Goal: Task Accomplishment & Management: Manage account settings

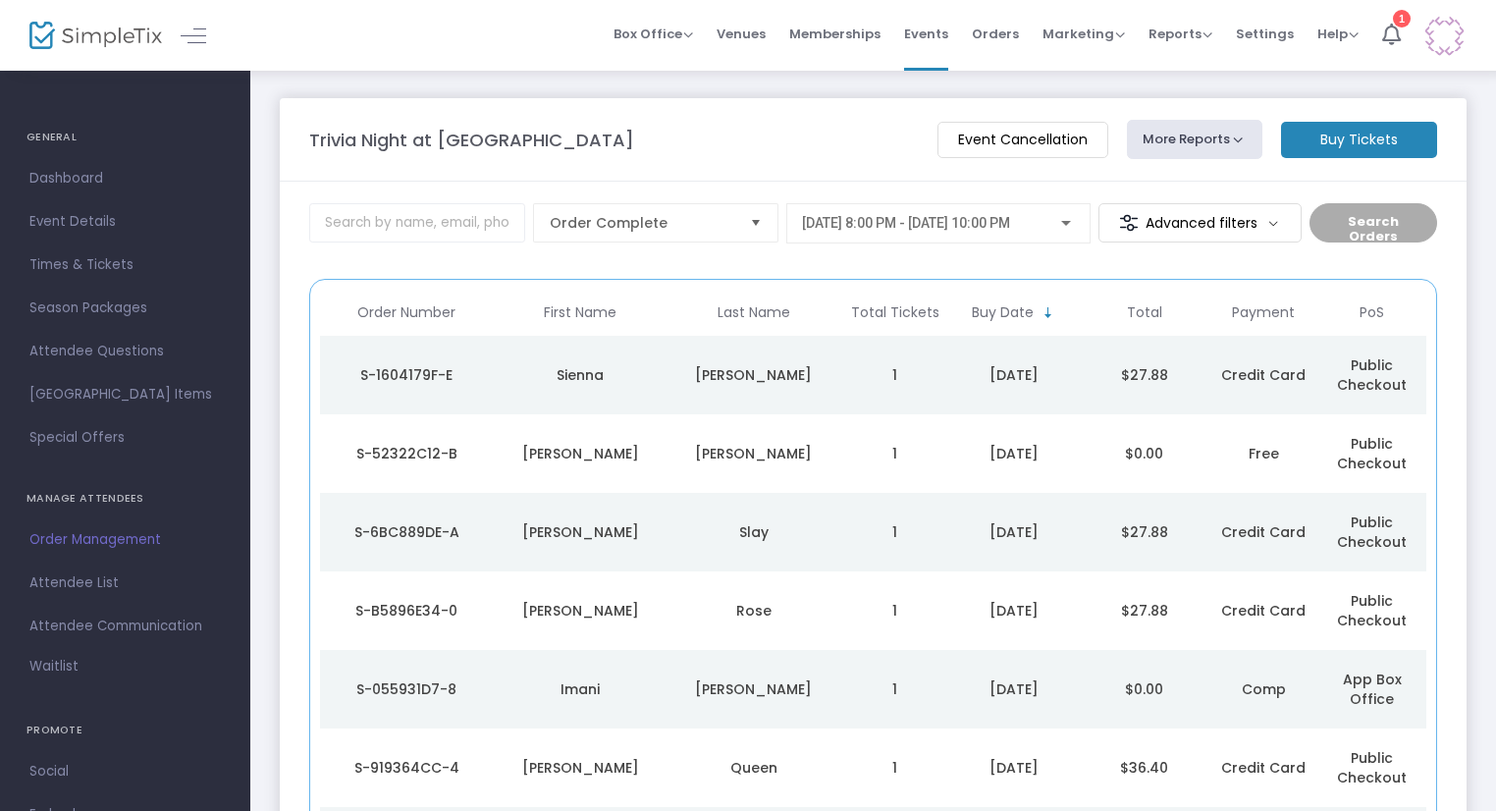
click at [926, 240] on div "9/3/2025 @ 8:00 PM - 9/3/2025 @ 10:00 PM" at bounding box center [938, 223] width 304 height 40
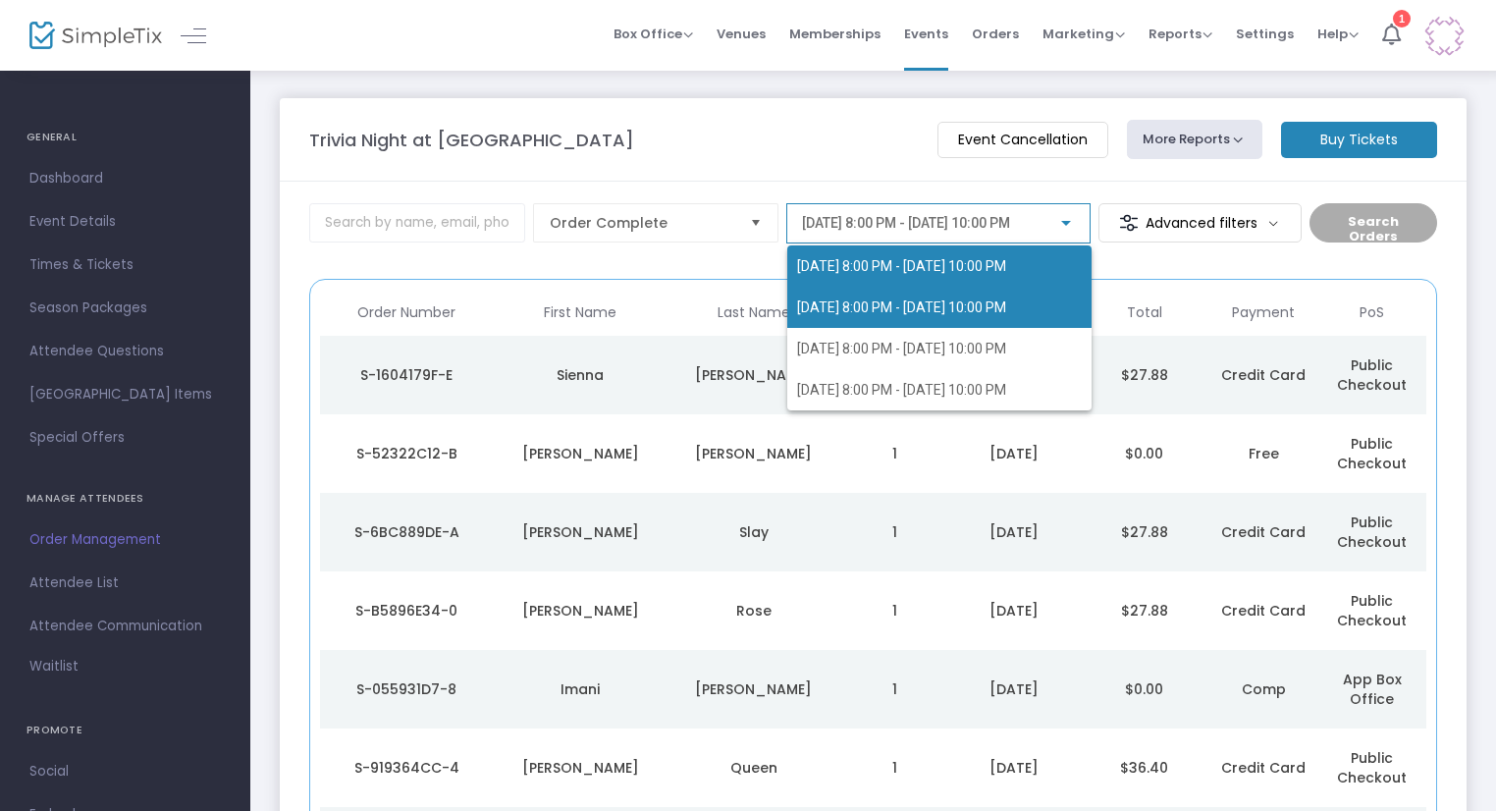
click at [926, 302] on span "9/17/2025 @ 8:00 PM - 9/17/2025 @ 10:00 PM" at bounding box center [901, 307] width 209 height 16
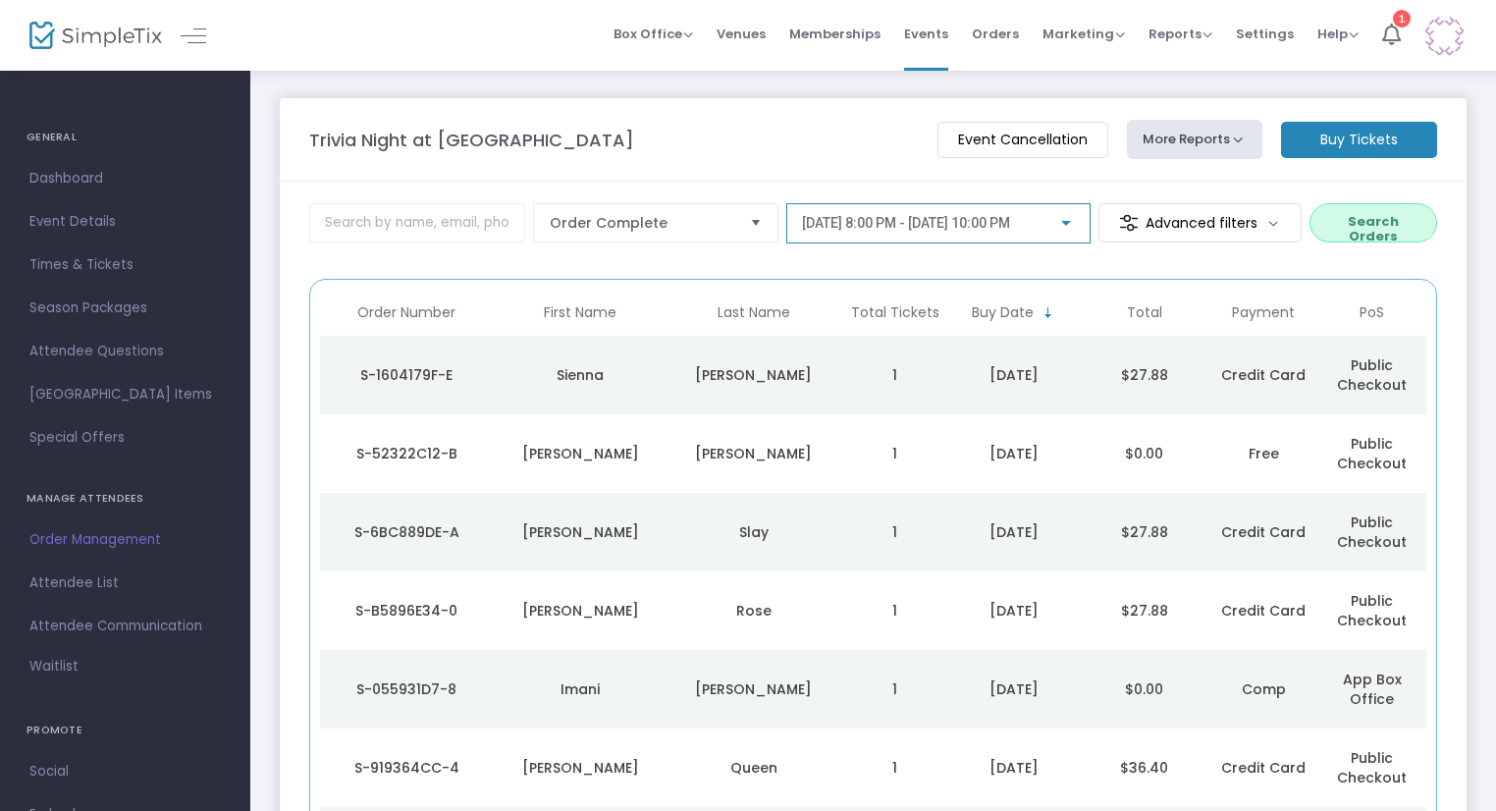
click at [1397, 215] on button "Search Orders" at bounding box center [1374, 222] width 128 height 39
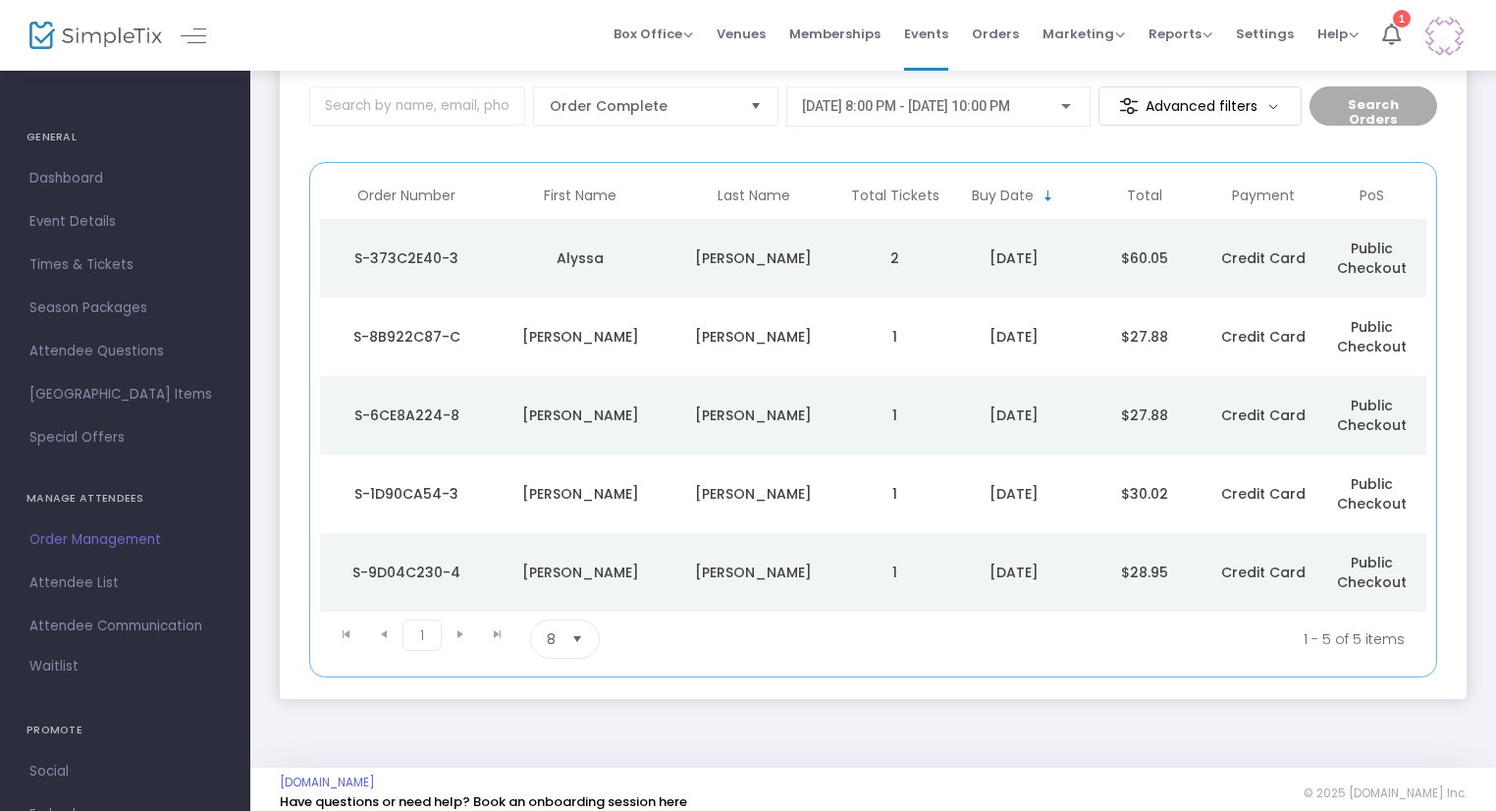
scroll to position [133, 0]
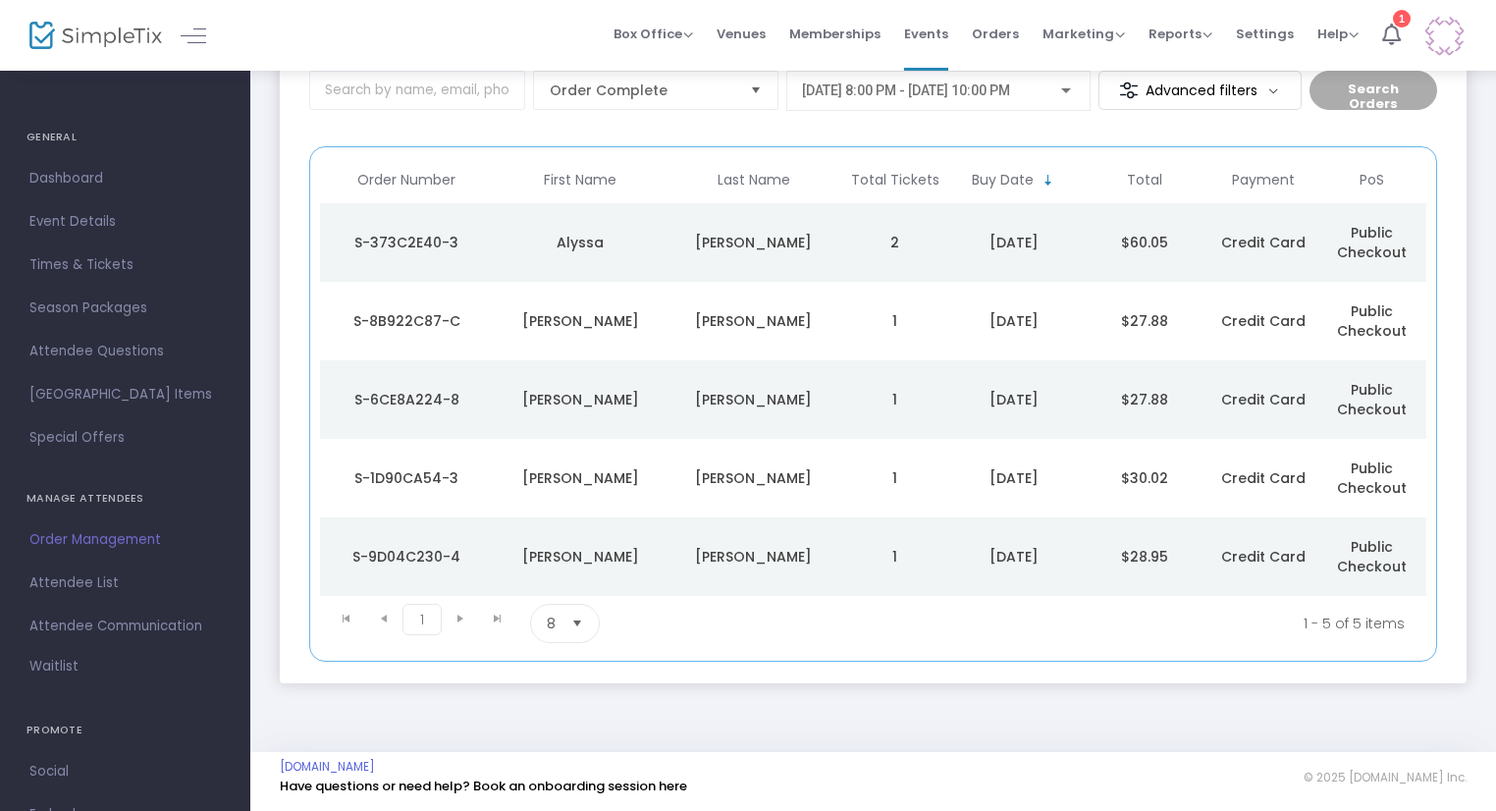
click at [644, 239] on div "Alyssa" at bounding box center [581, 243] width 164 height 20
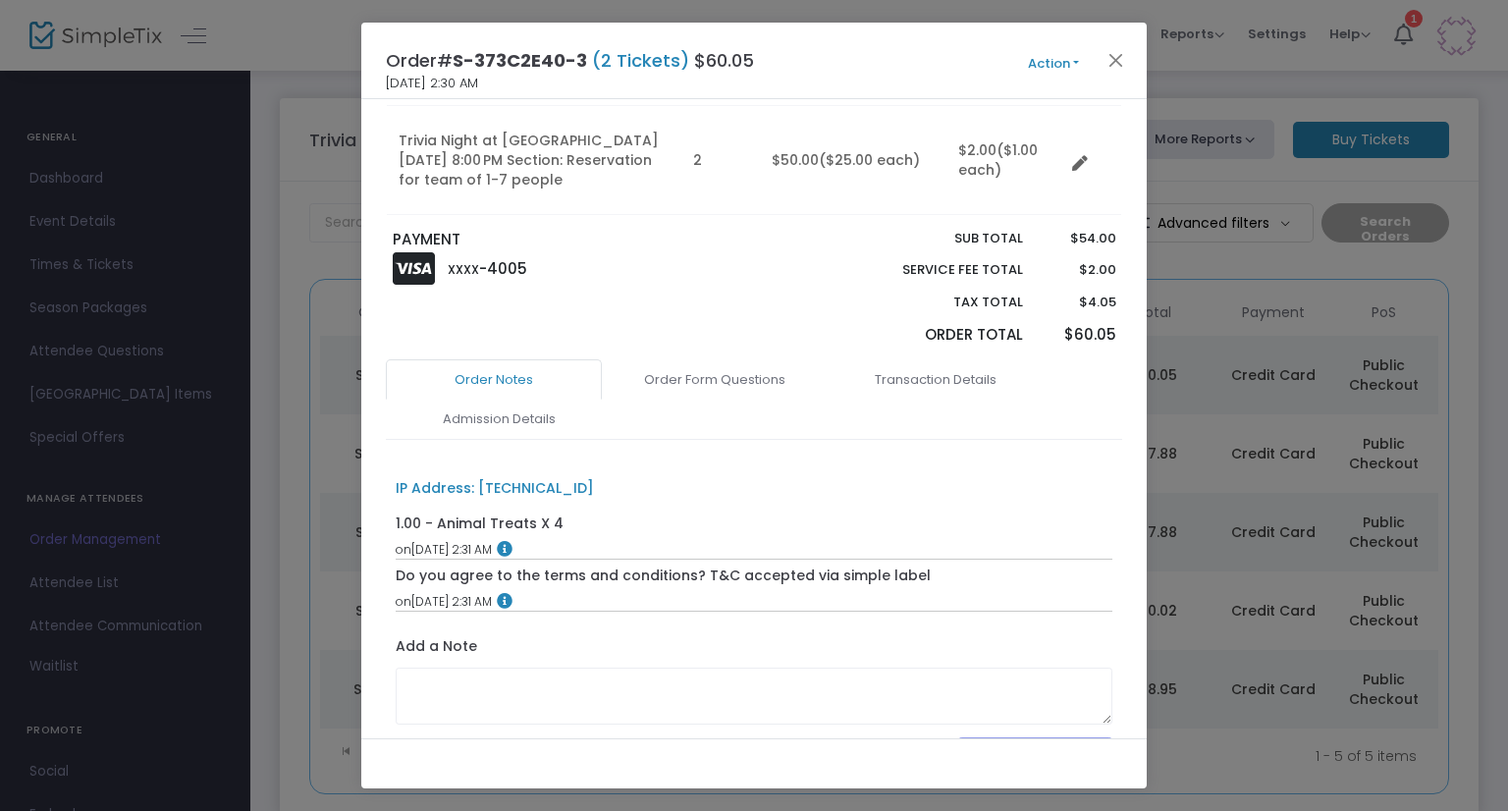
scroll to position [295, 0]
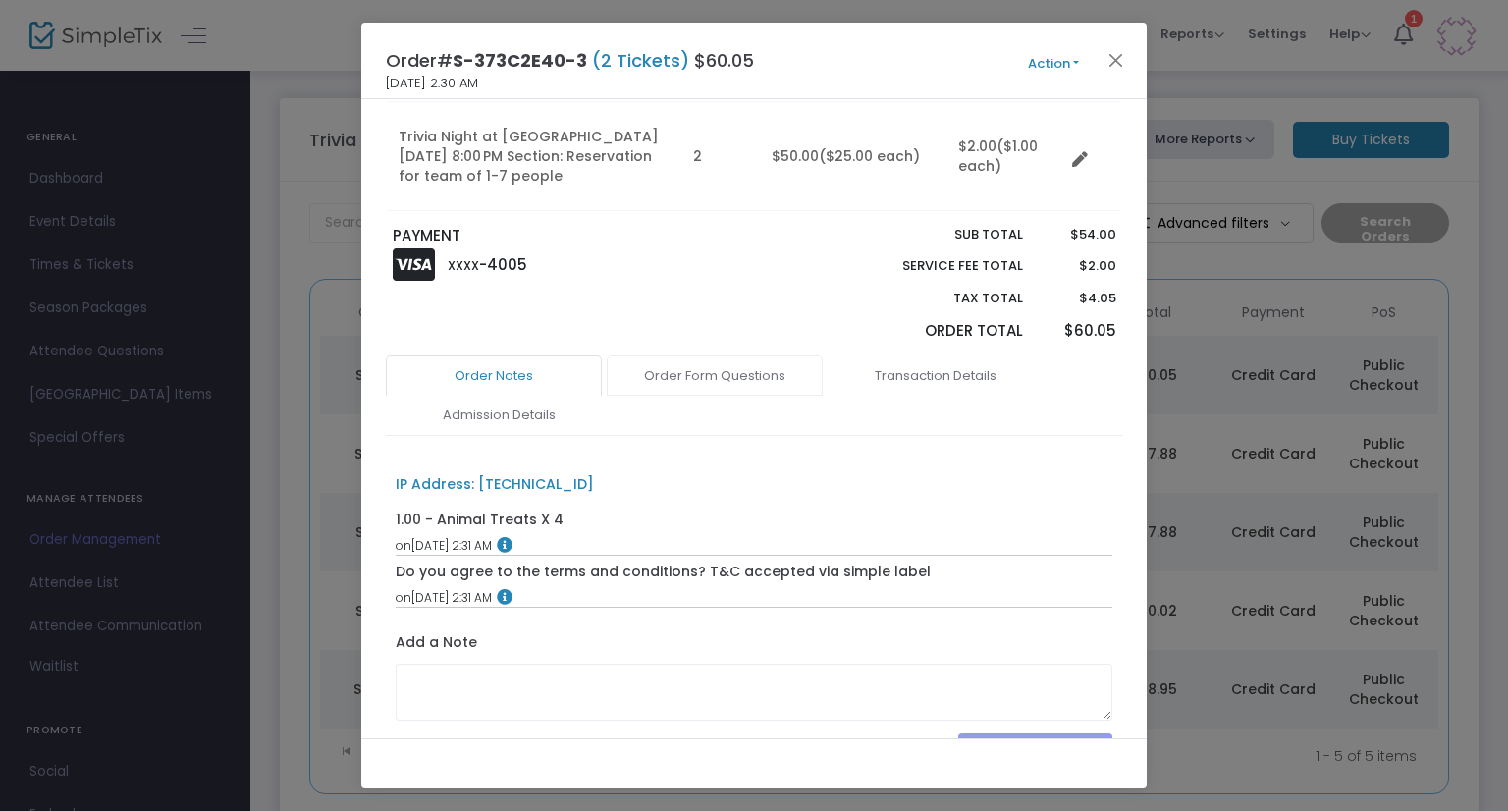
click at [740, 374] on link "Order Form Questions" at bounding box center [715, 375] width 216 height 41
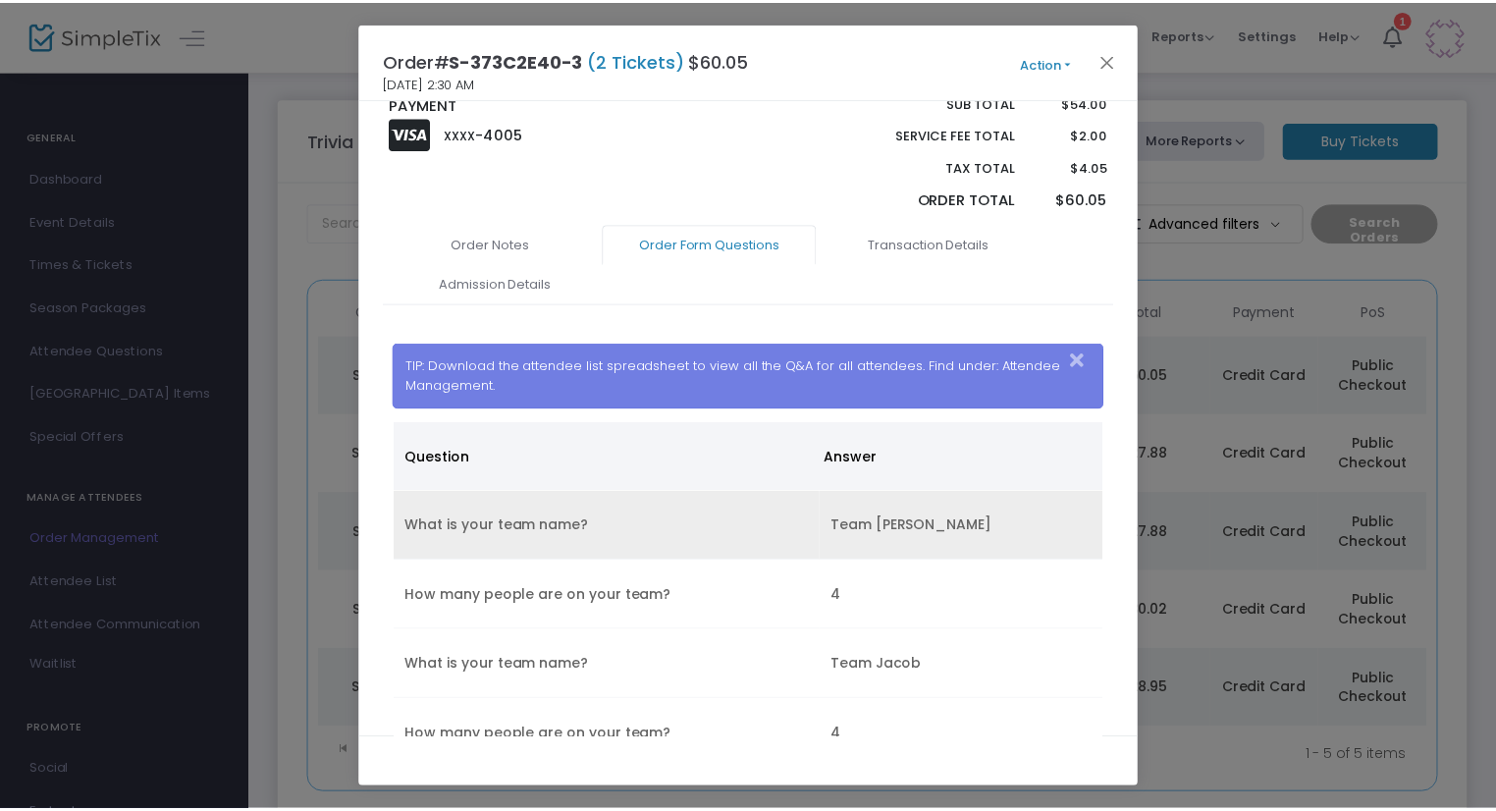
scroll to position [569, 0]
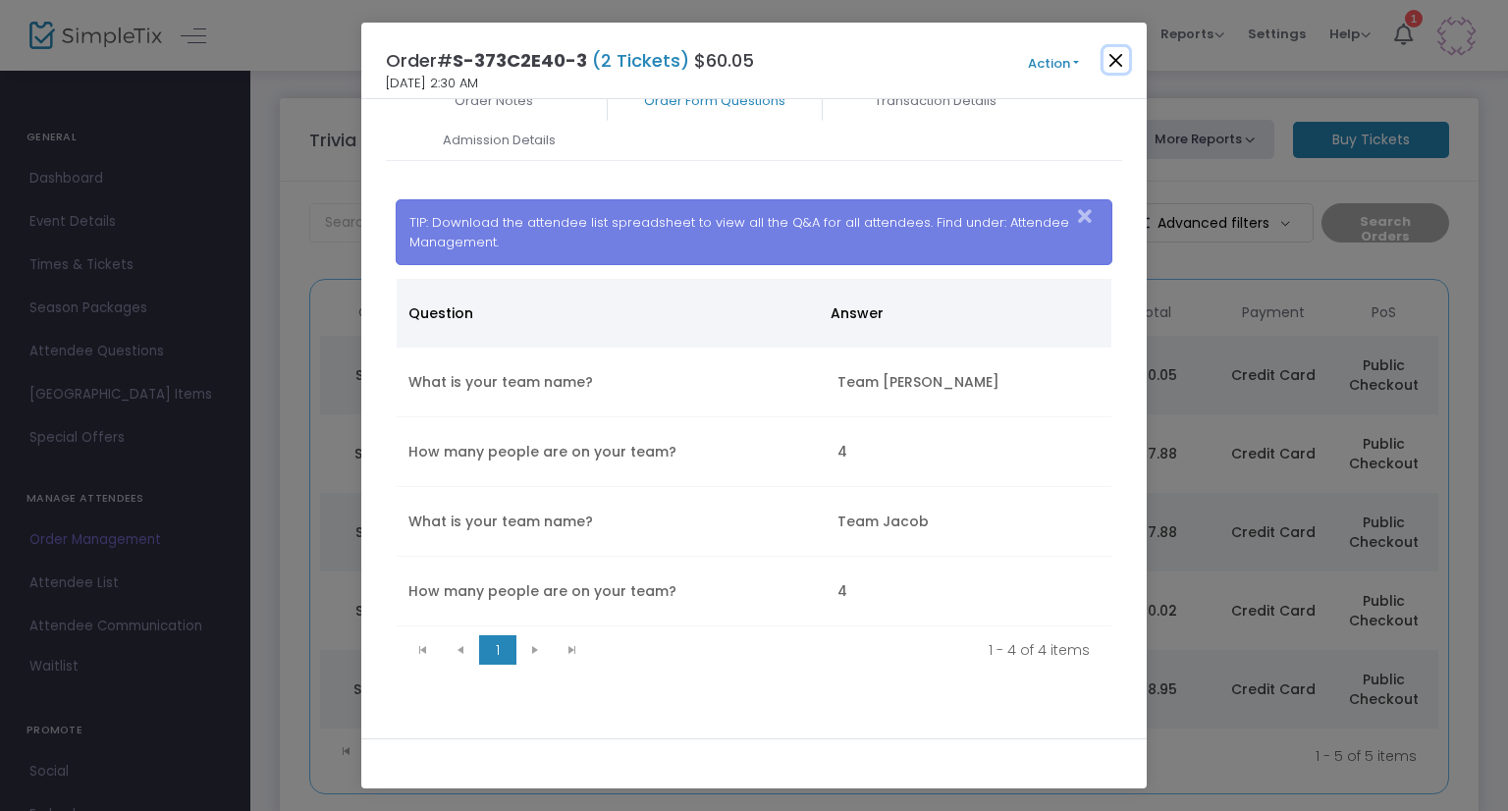
click at [1111, 60] on button "Close" at bounding box center [1116, 60] width 26 height 26
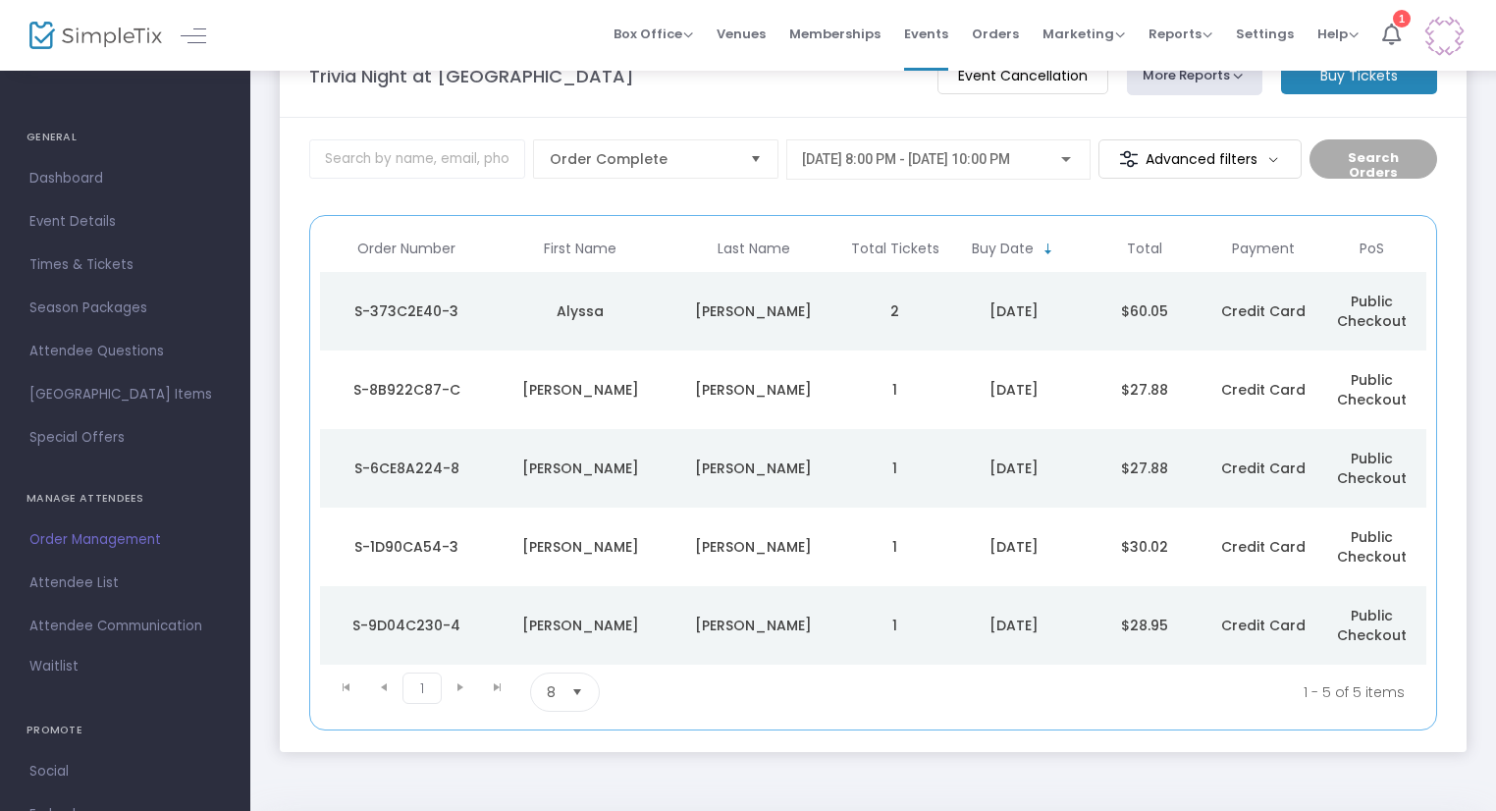
scroll to position [98, 0]
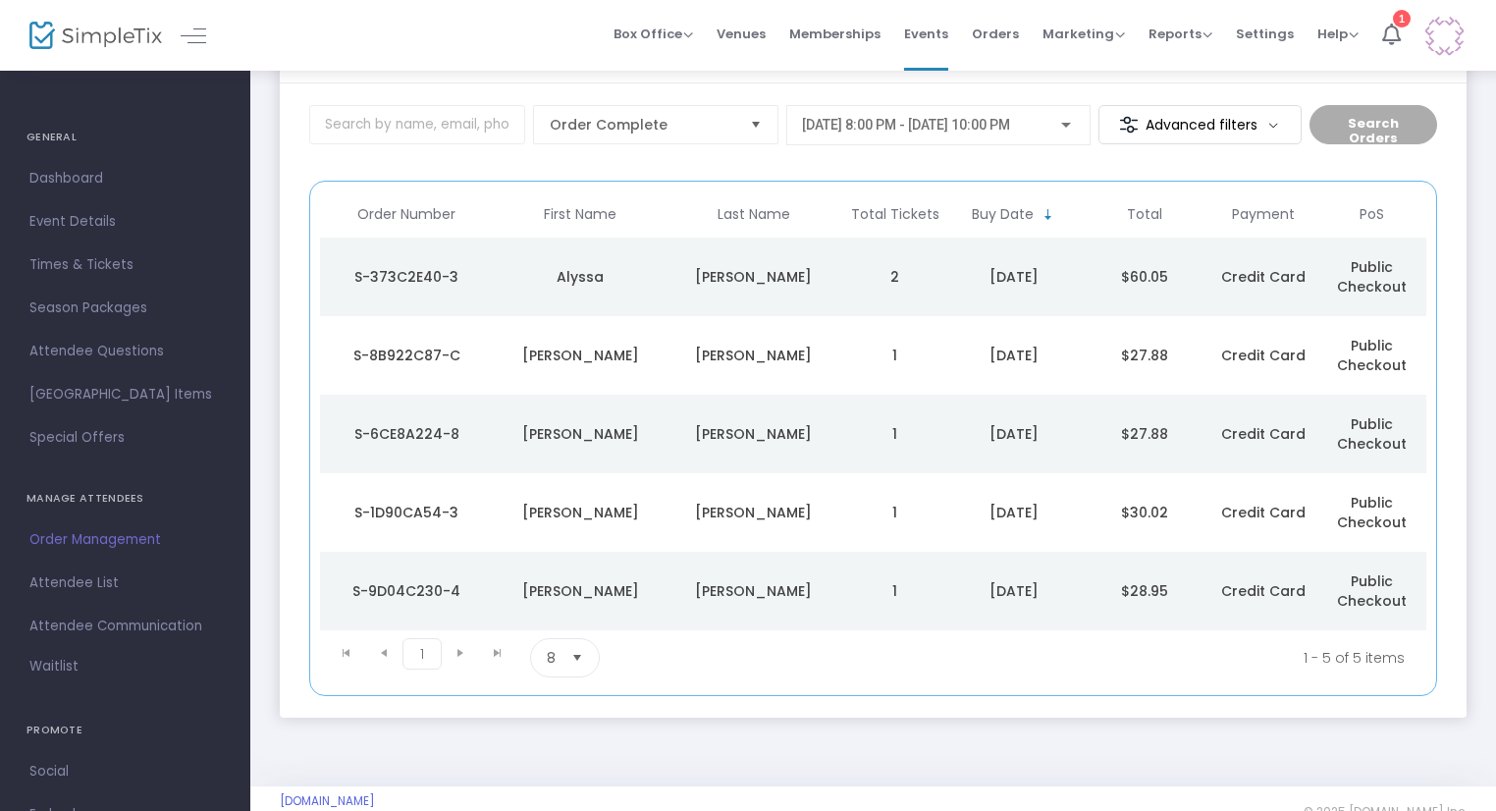
click at [711, 350] on div "Trapasso" at bounding box center [754, 356] width 164 height 20
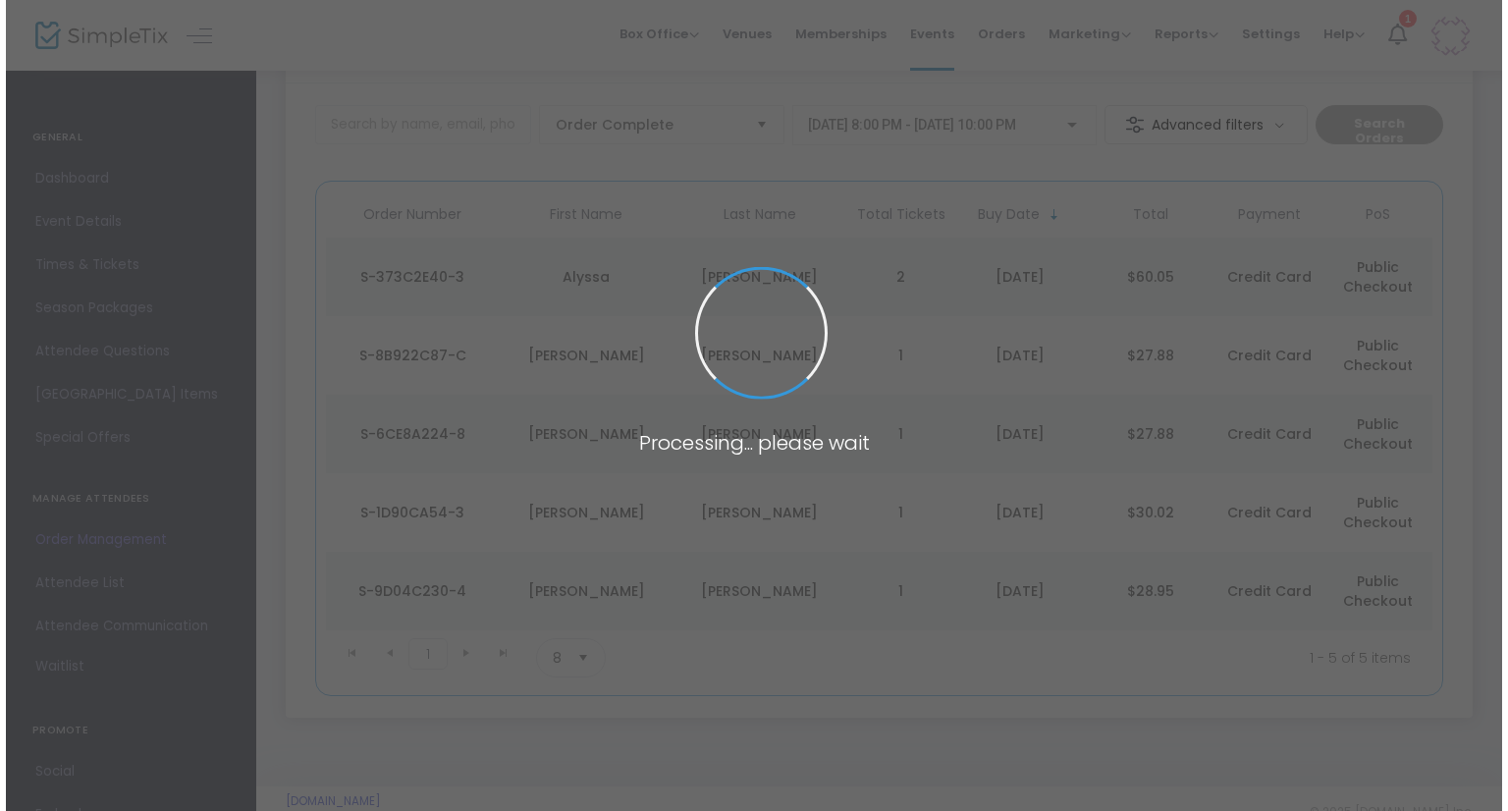
scroll to position [0, 0]
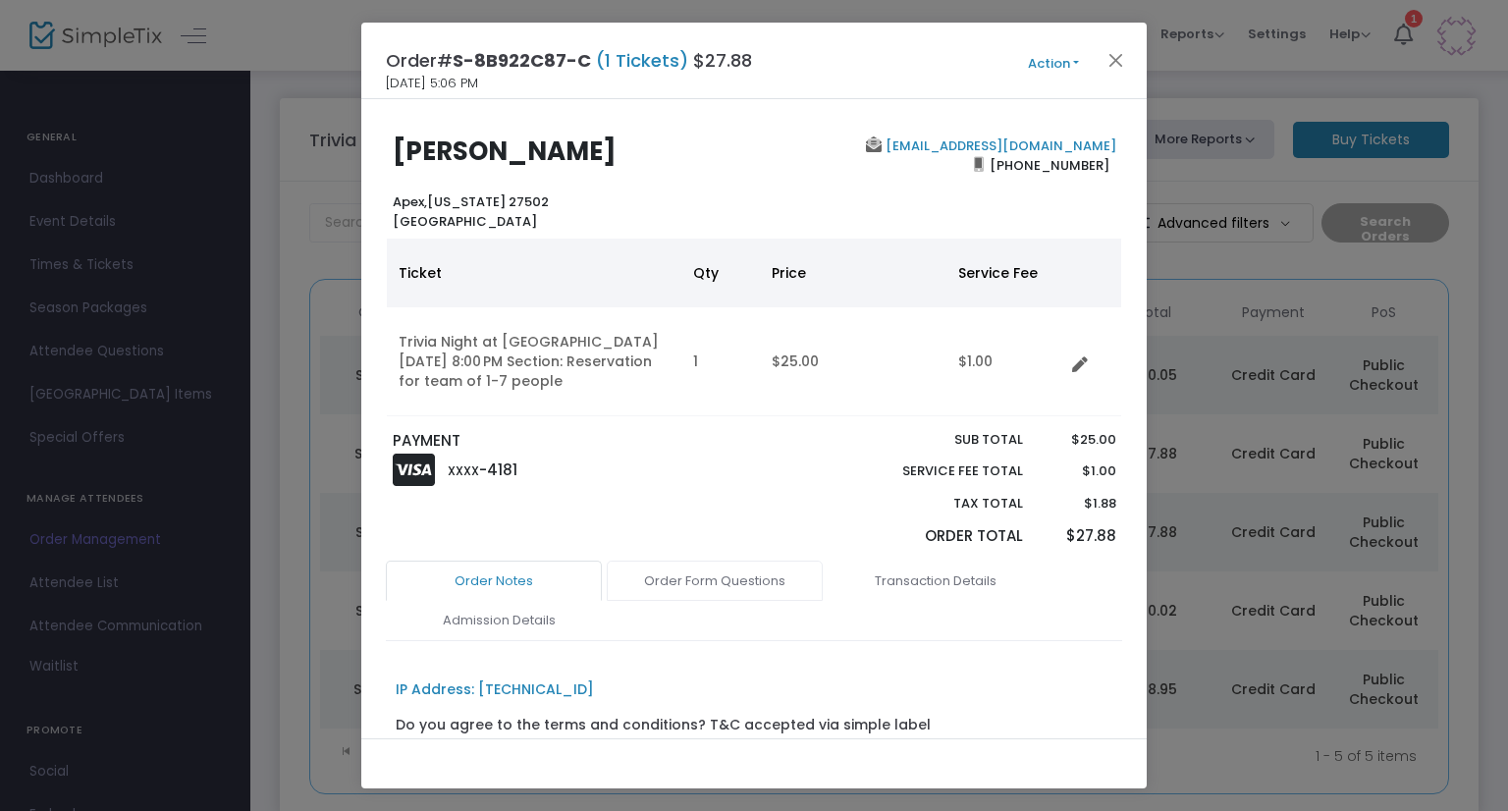
click at [781, 583] on link "Order Form Questions" at bounding box center [715, 581] width 216 height 41
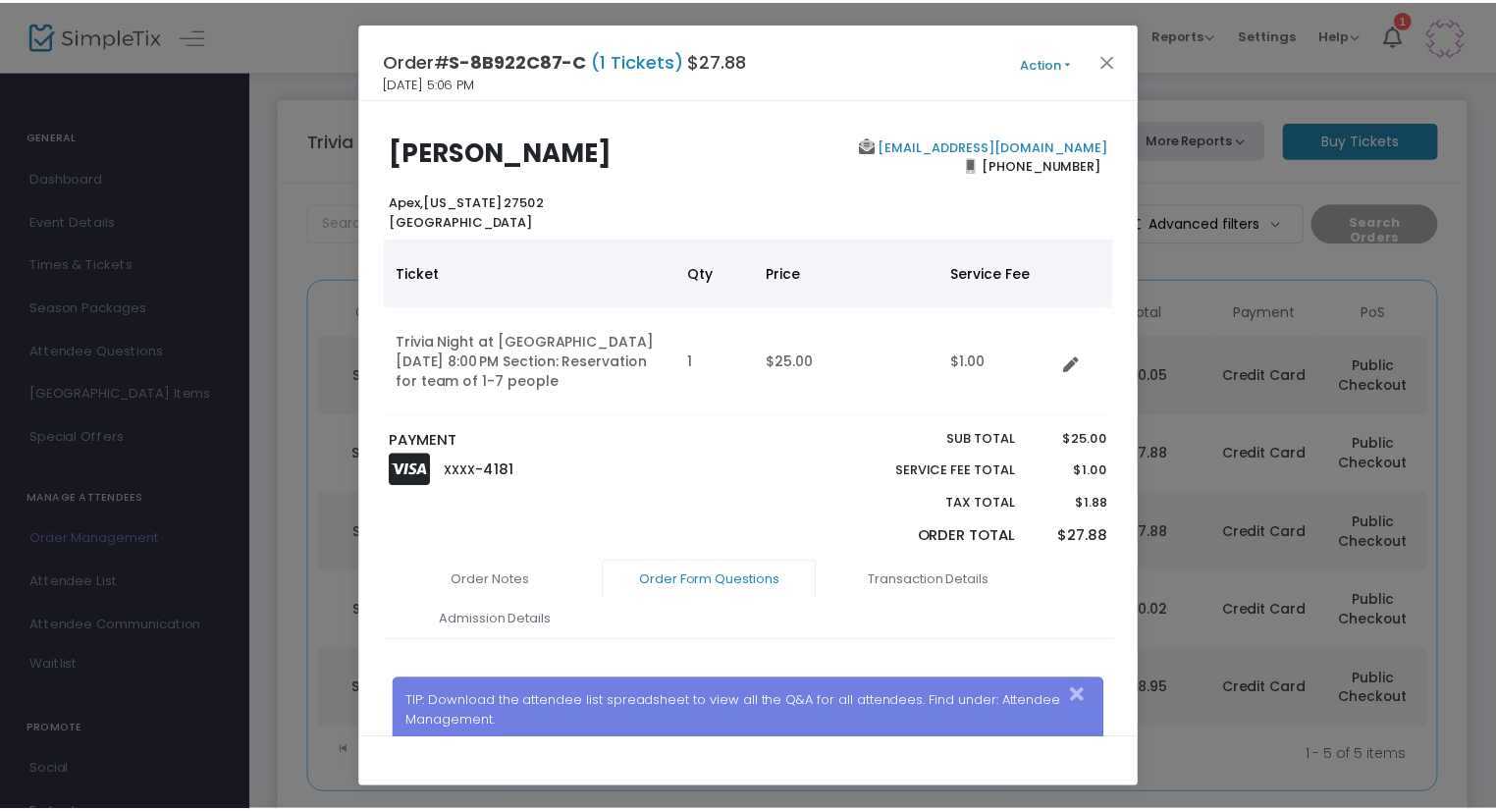
scroll to position [295, 0]
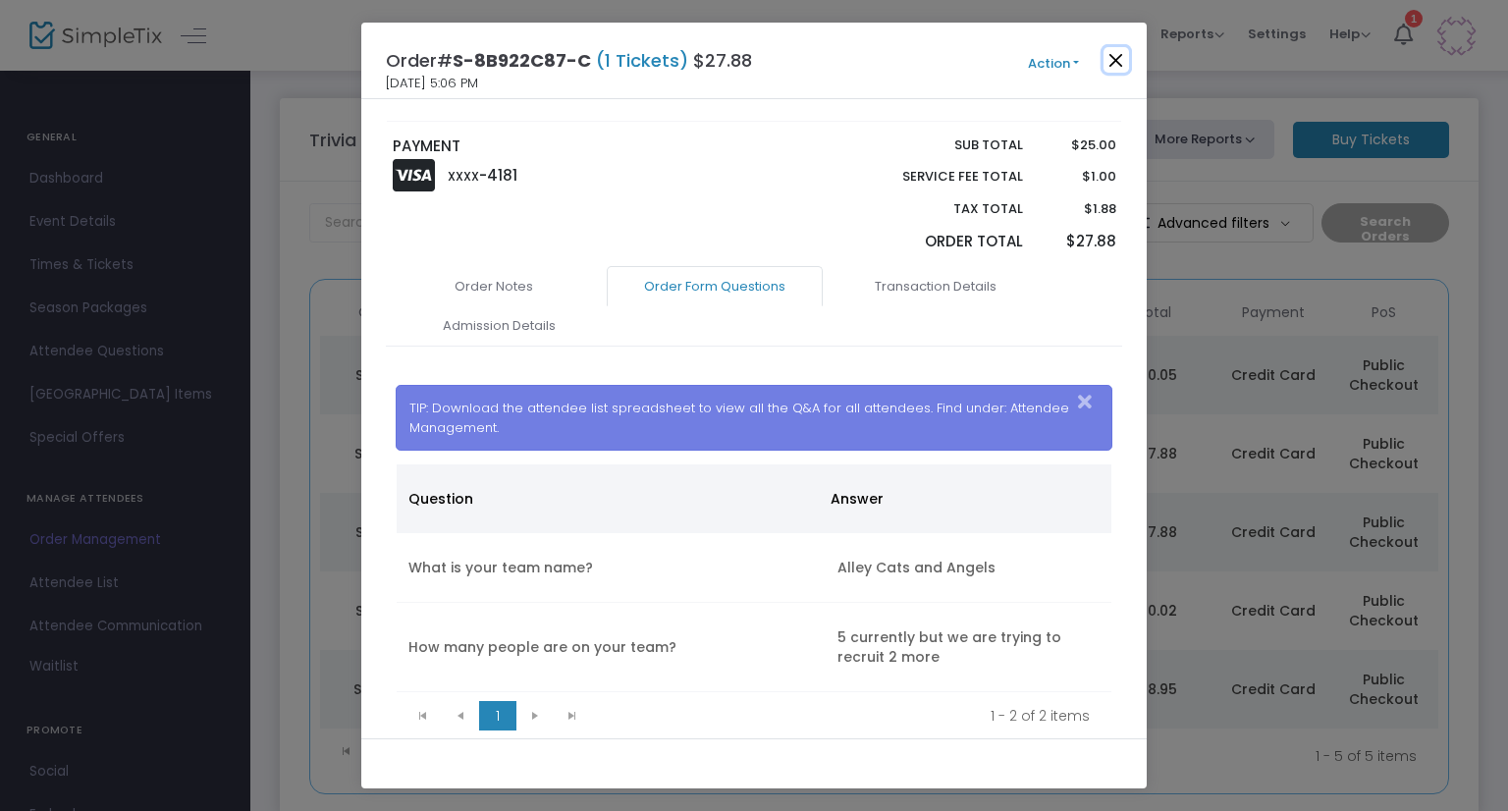
click at [1114, 60] on button "Close" at bounding box center [1116, 60] width 26 height 26
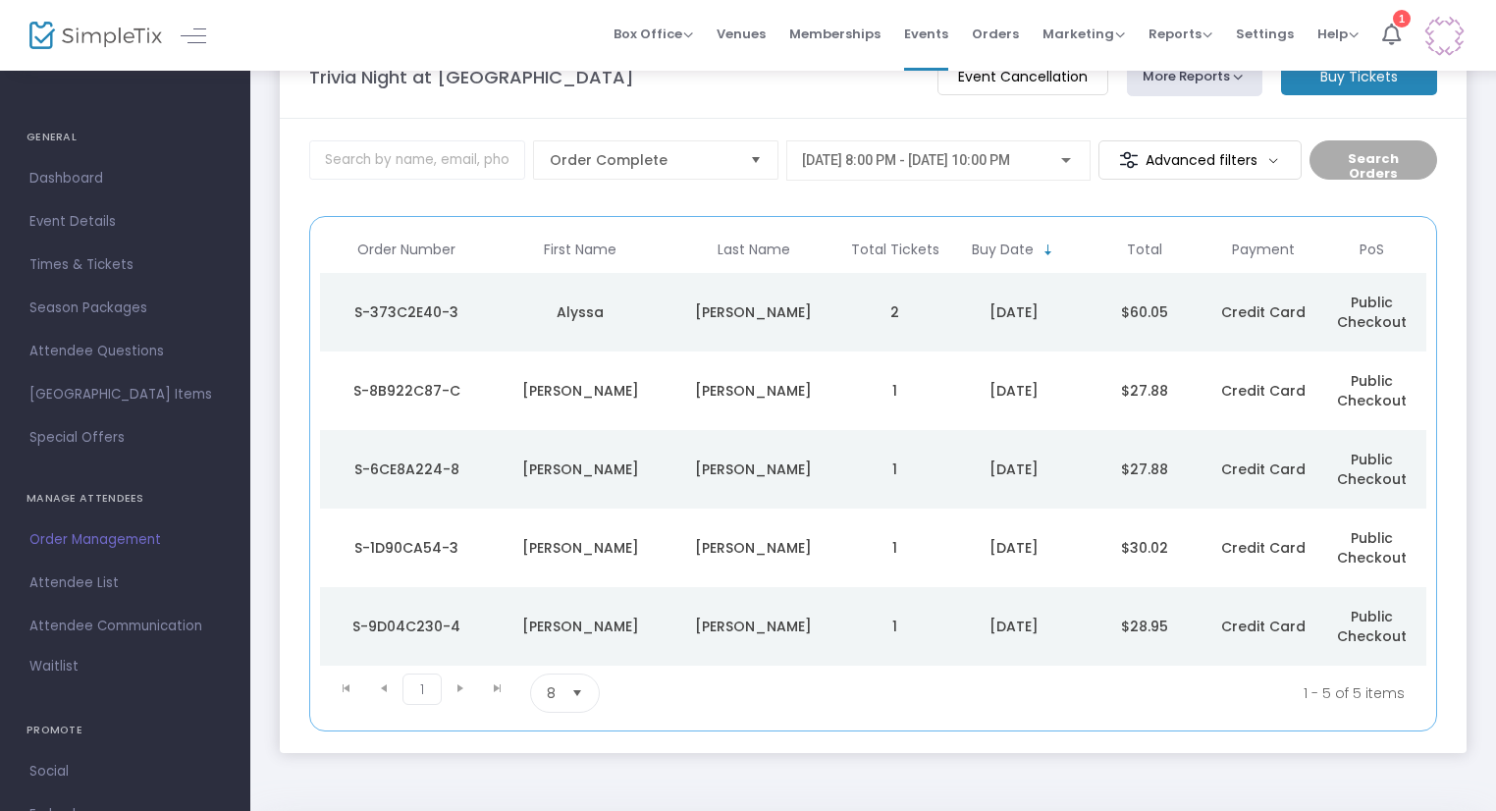
scroll to position [133, 0]
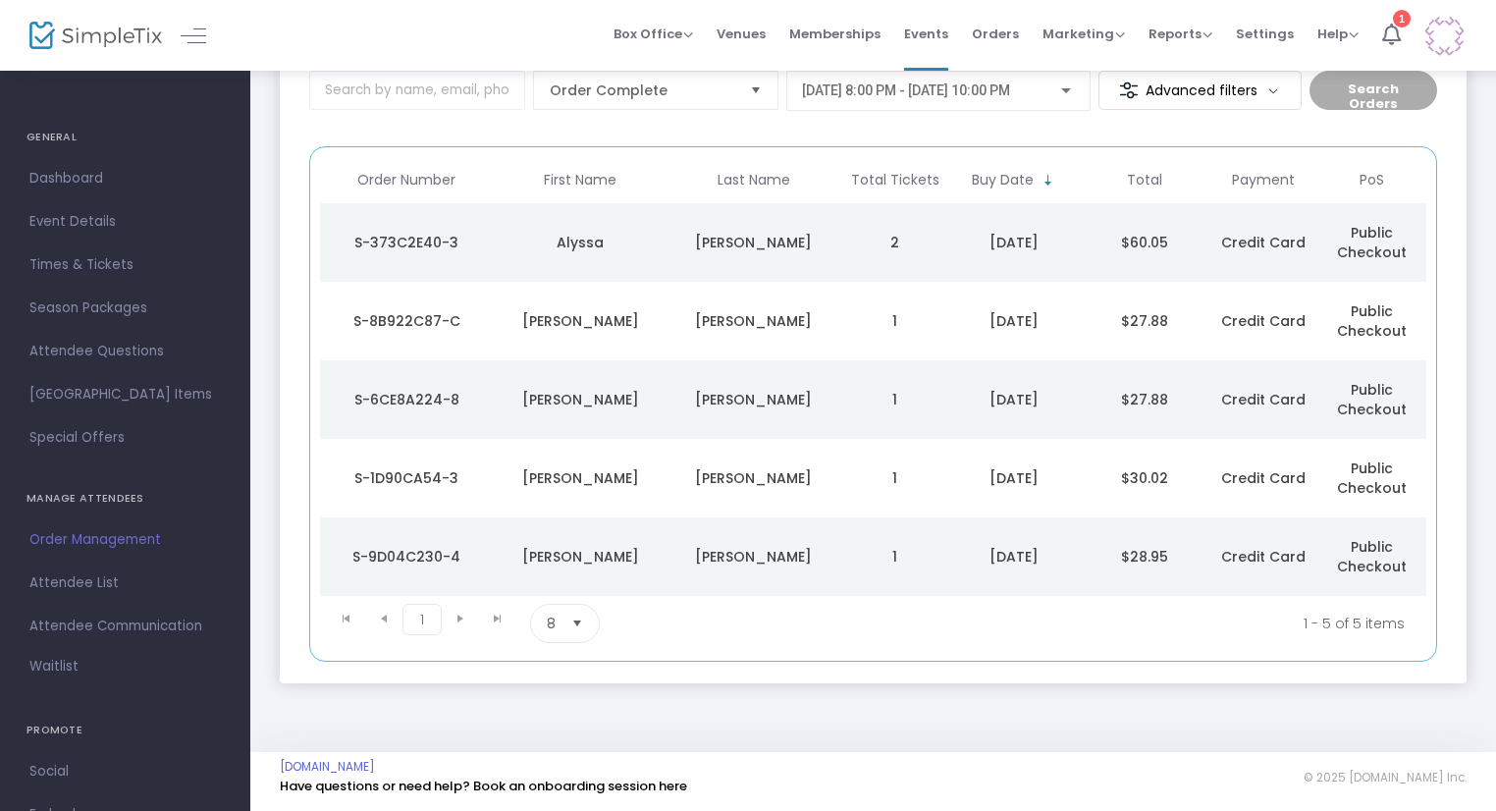
click at [784, 406] on div "Spurling" at bounding box center [754, 400] width 164 height 20
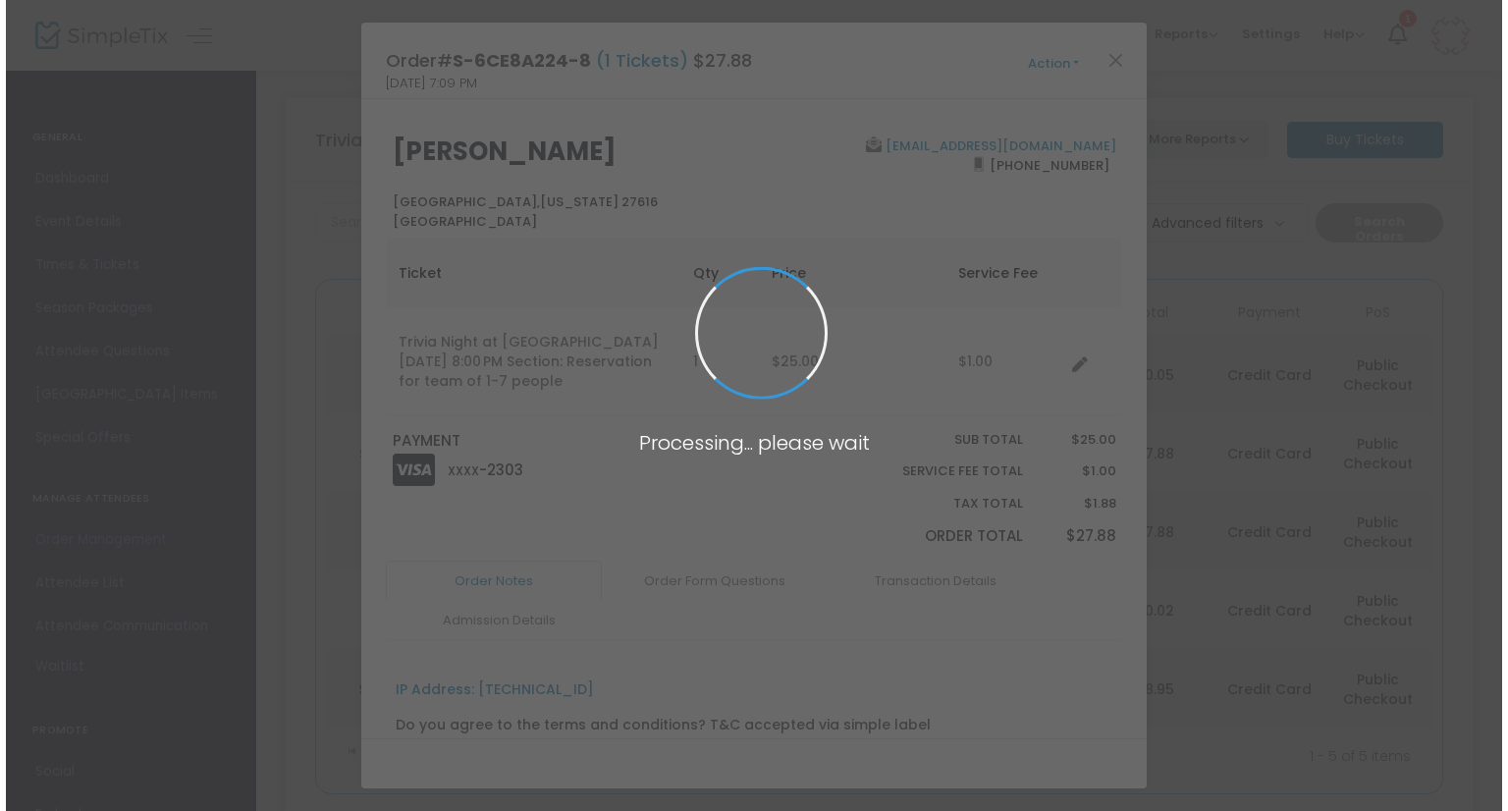
scroll to position [0, 0]
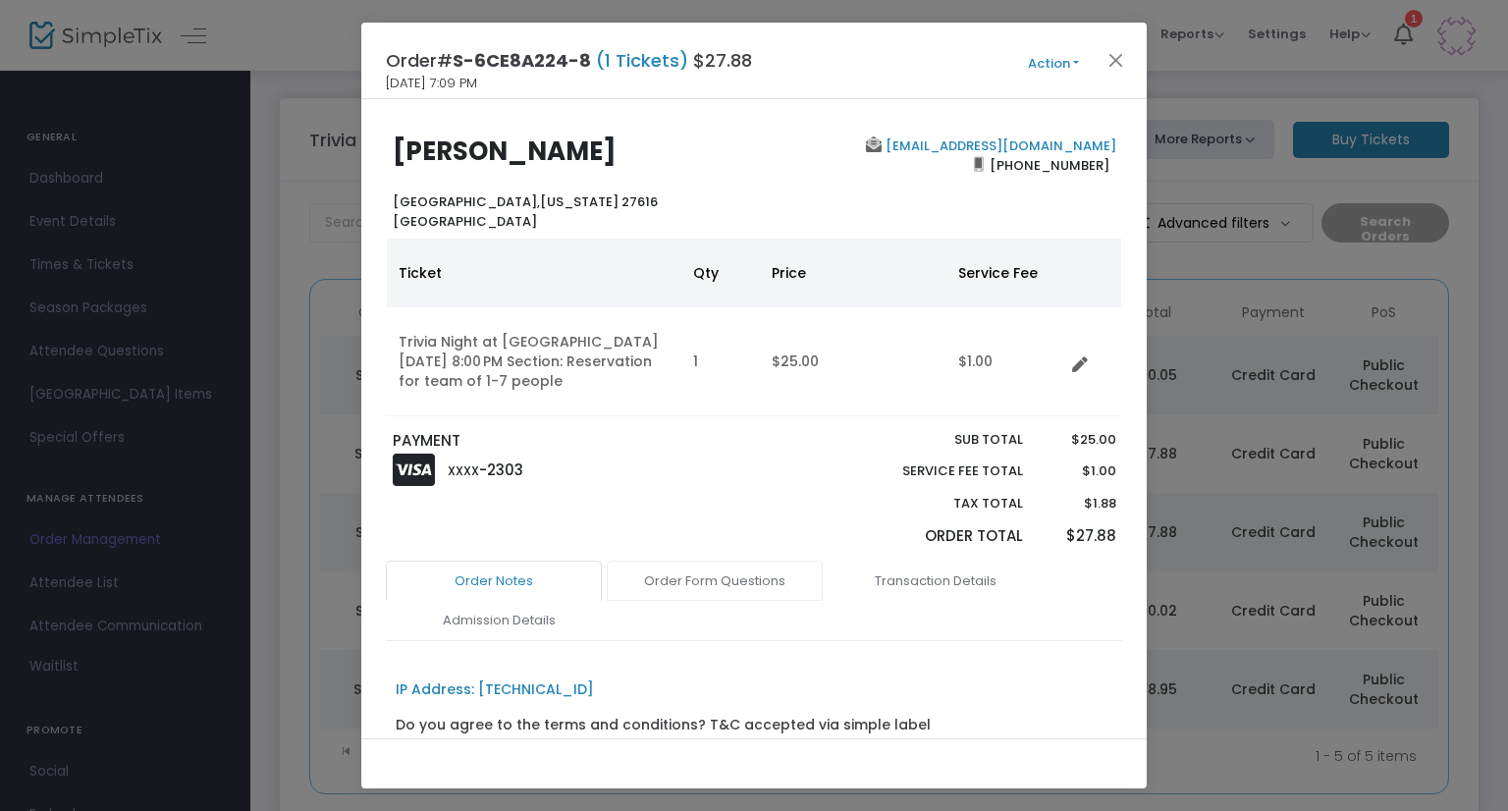
click at [703, 578] on link "Order Form Questions" at bounding box center [715, 581] width 216 height 41
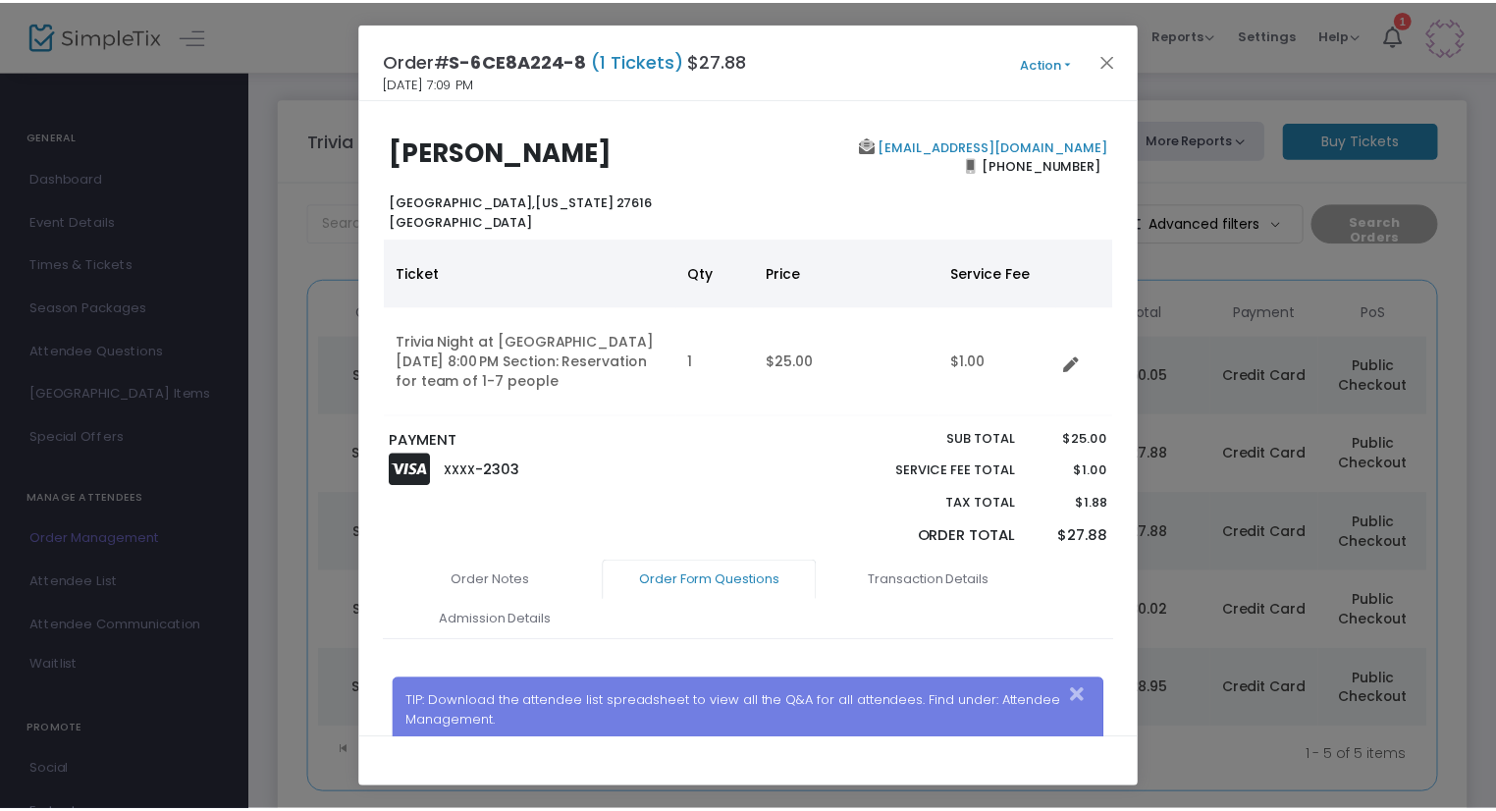
scroll to position [341, 0]
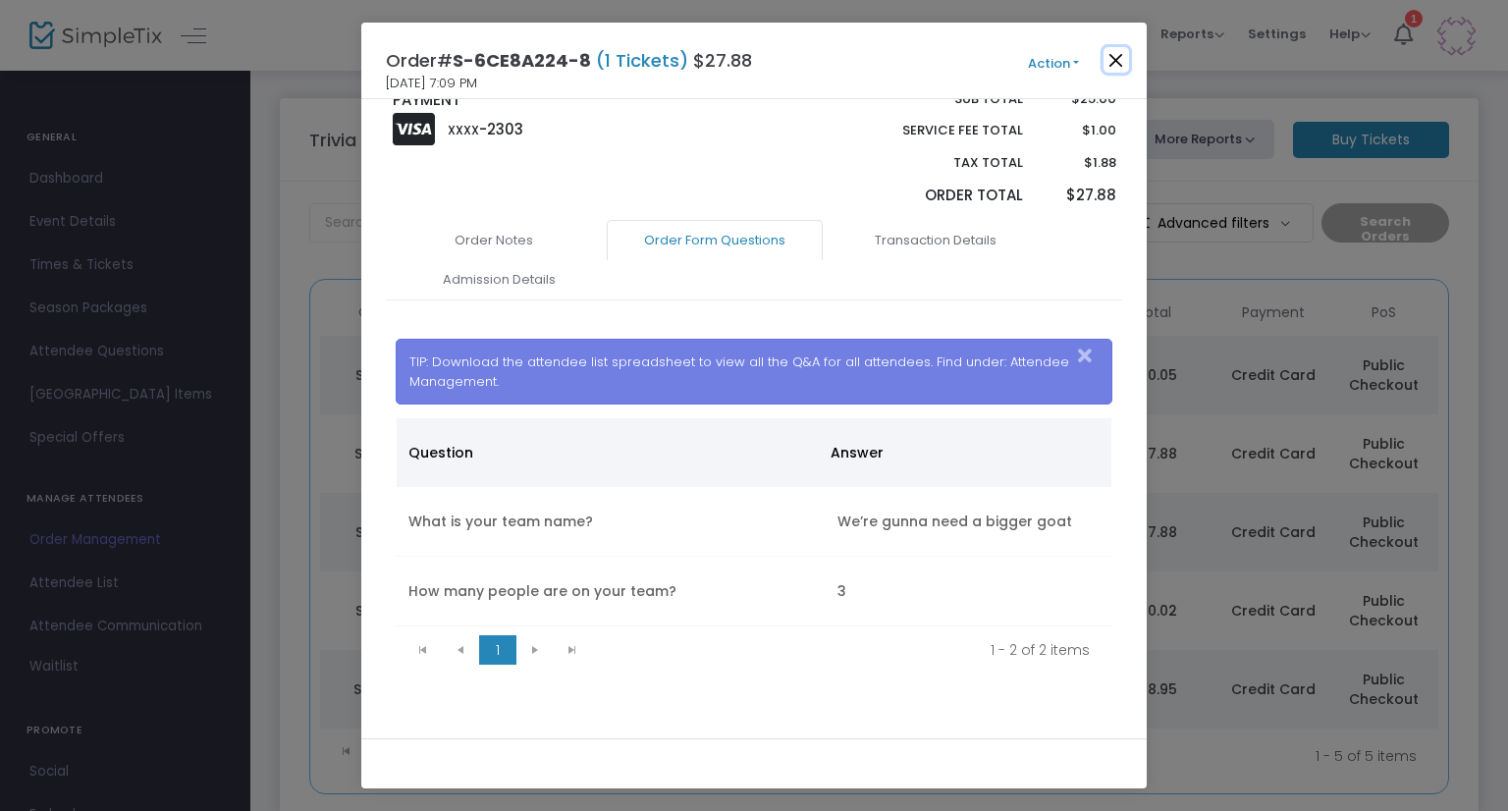
click at [1124, 60] on button "Close" at bounding box center [1116, 60] width 26 height 26
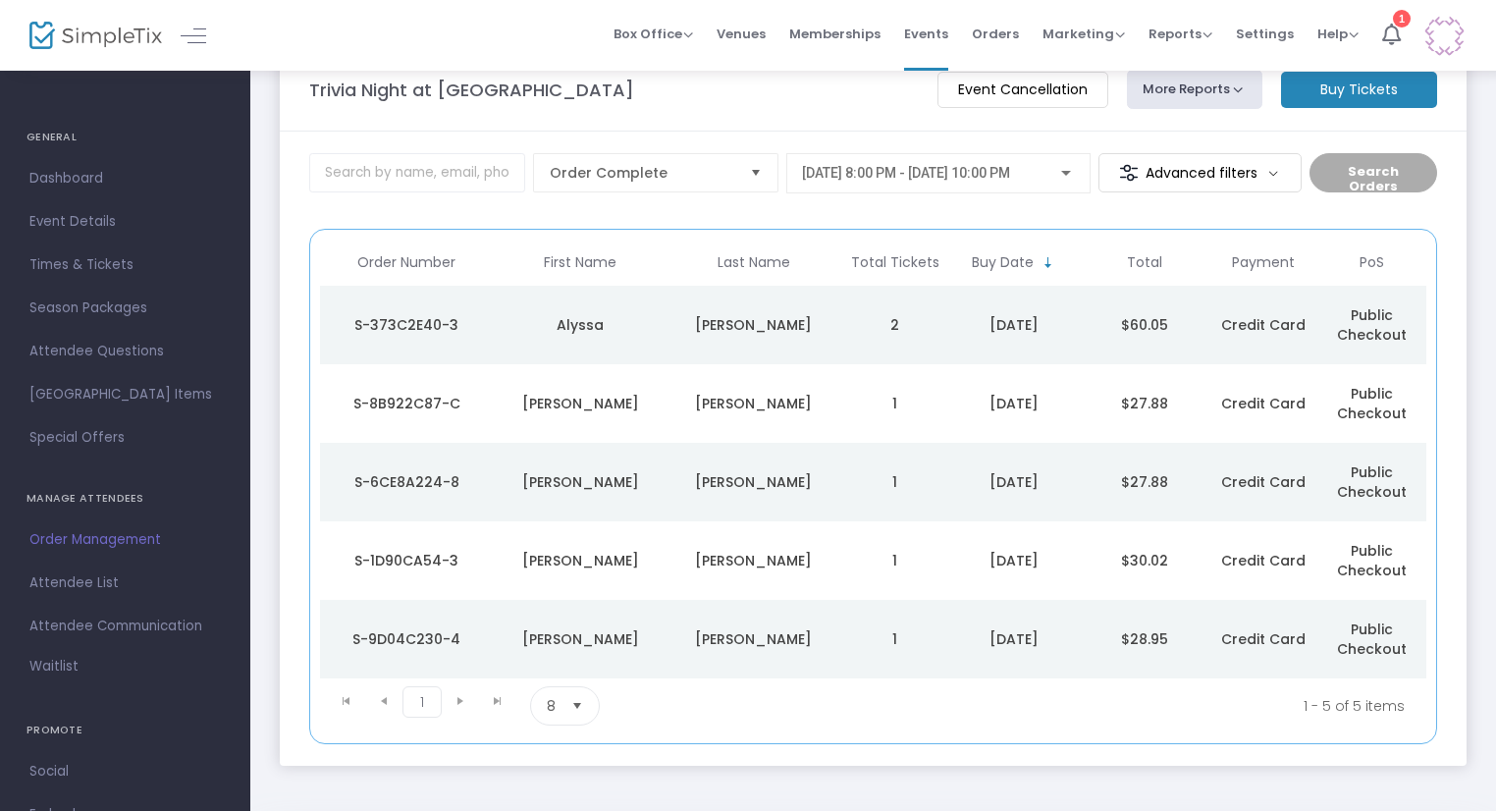
scroll to position [98, 0]
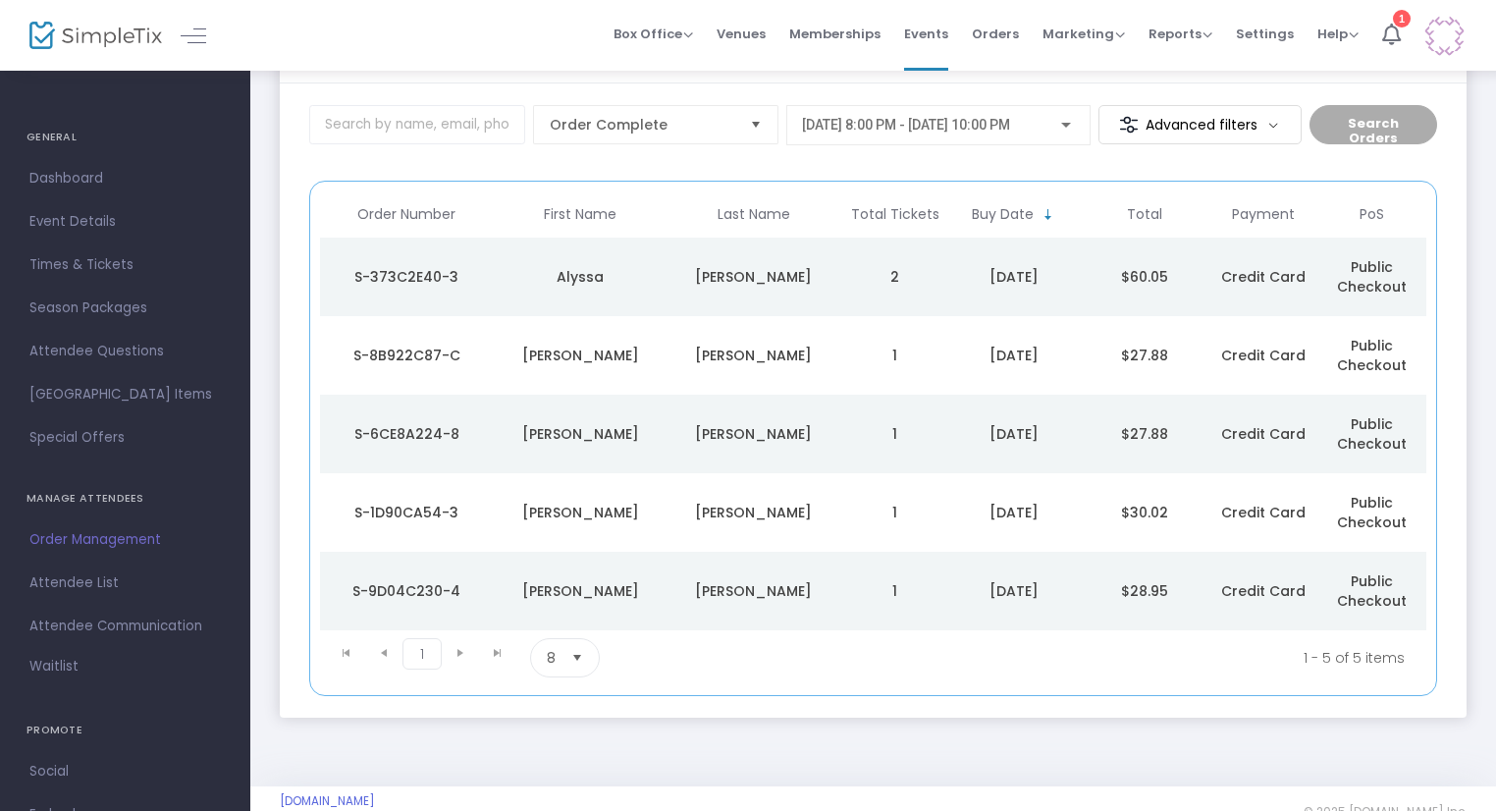
click at [836, 500] on td "Baker" at bounding box center [755, 512] width 174 height 79
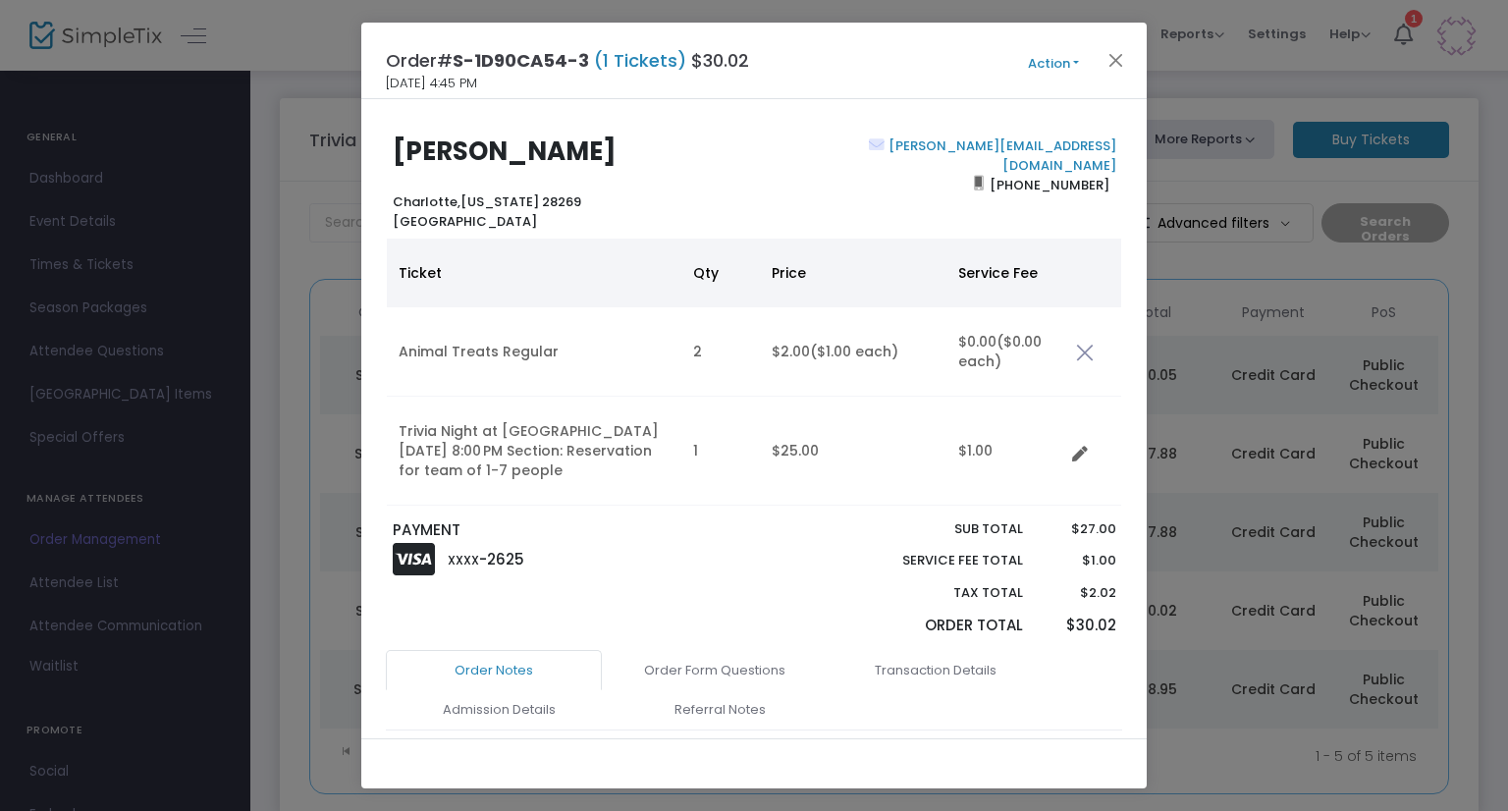
scroll to position [196, 0]
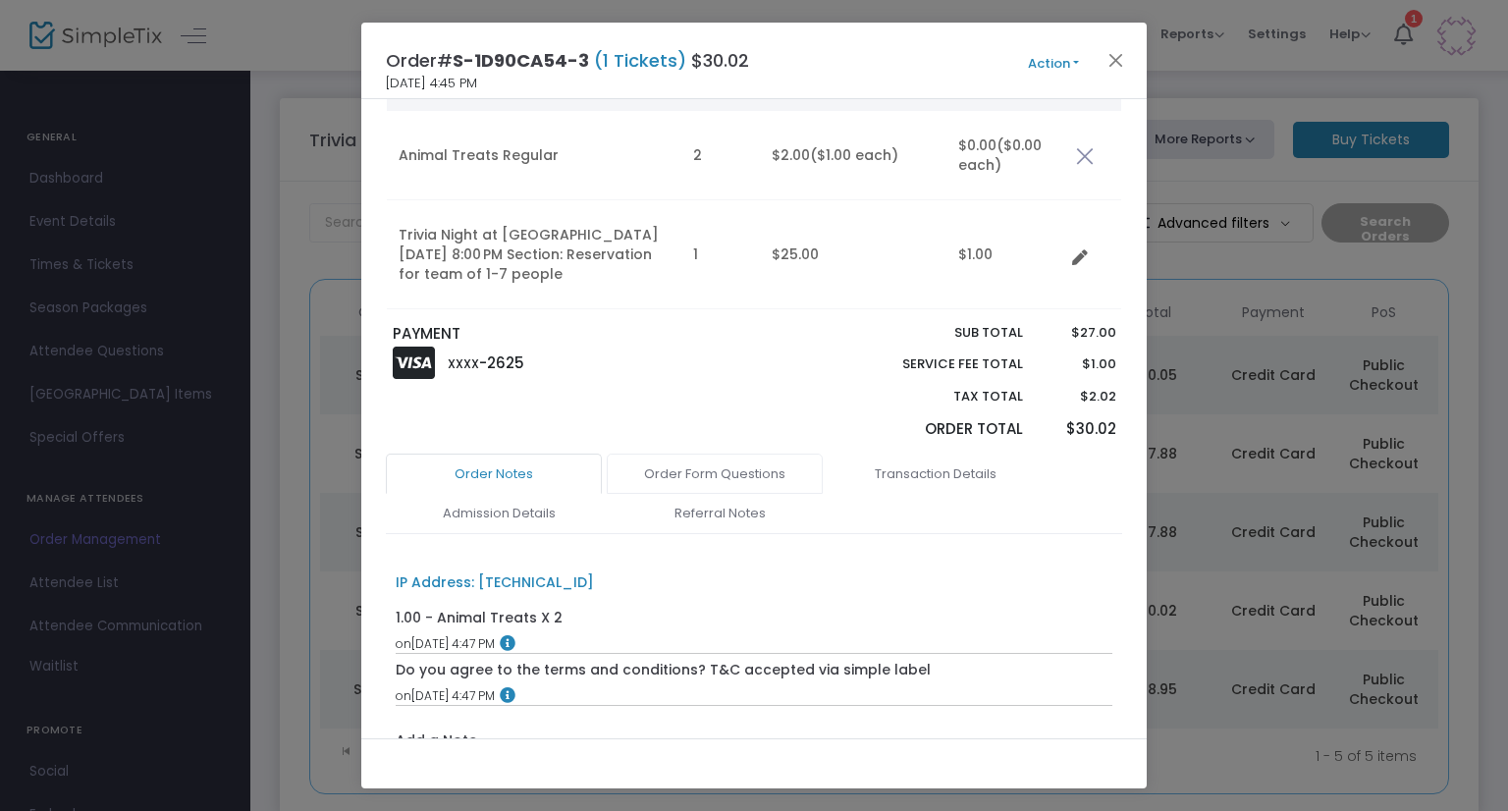
click at [772, 472] on link "Order Form Questions" at bounding box center [715, 474] width 216 height 41
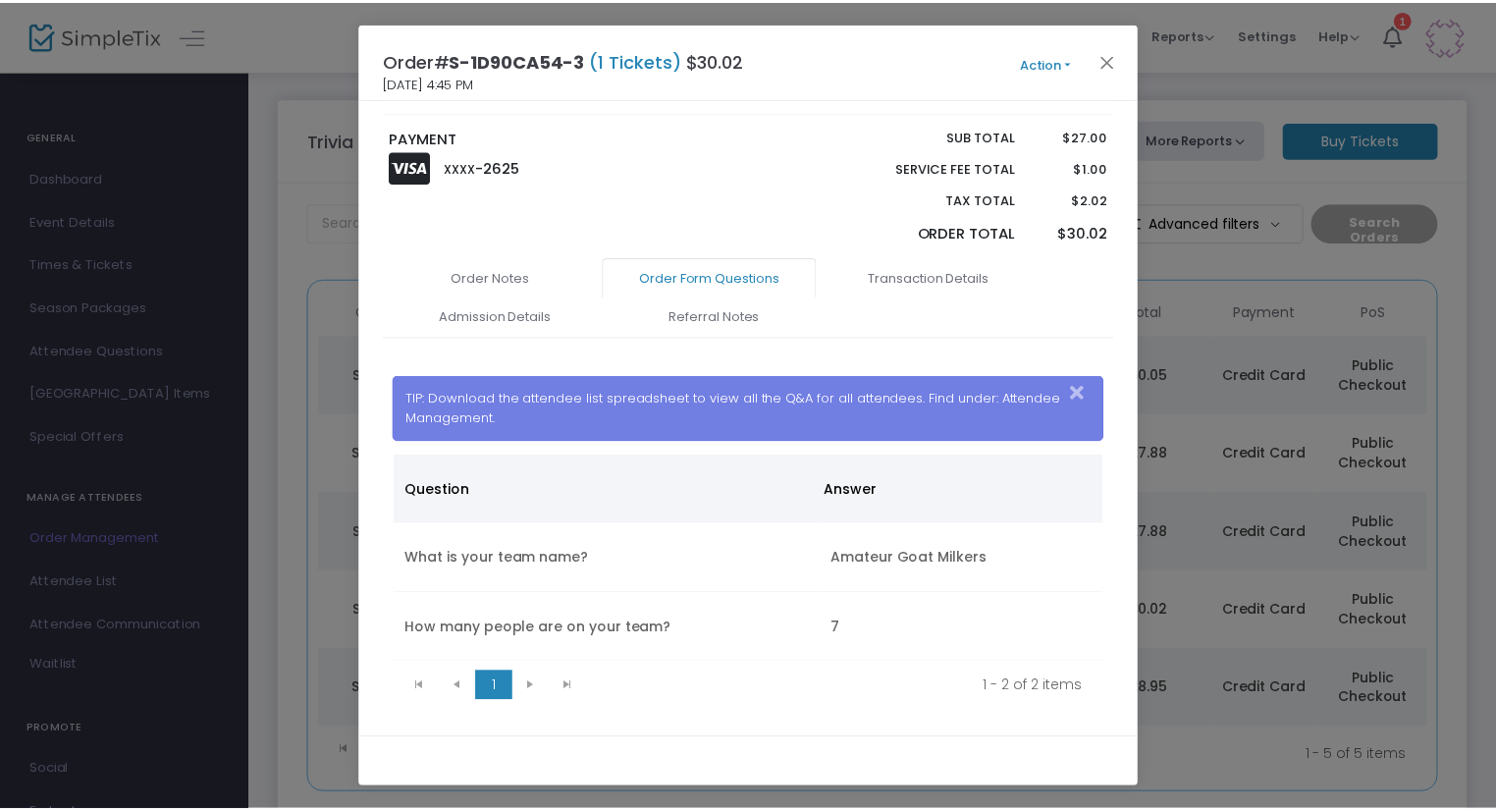
scroll to position [430, 0]
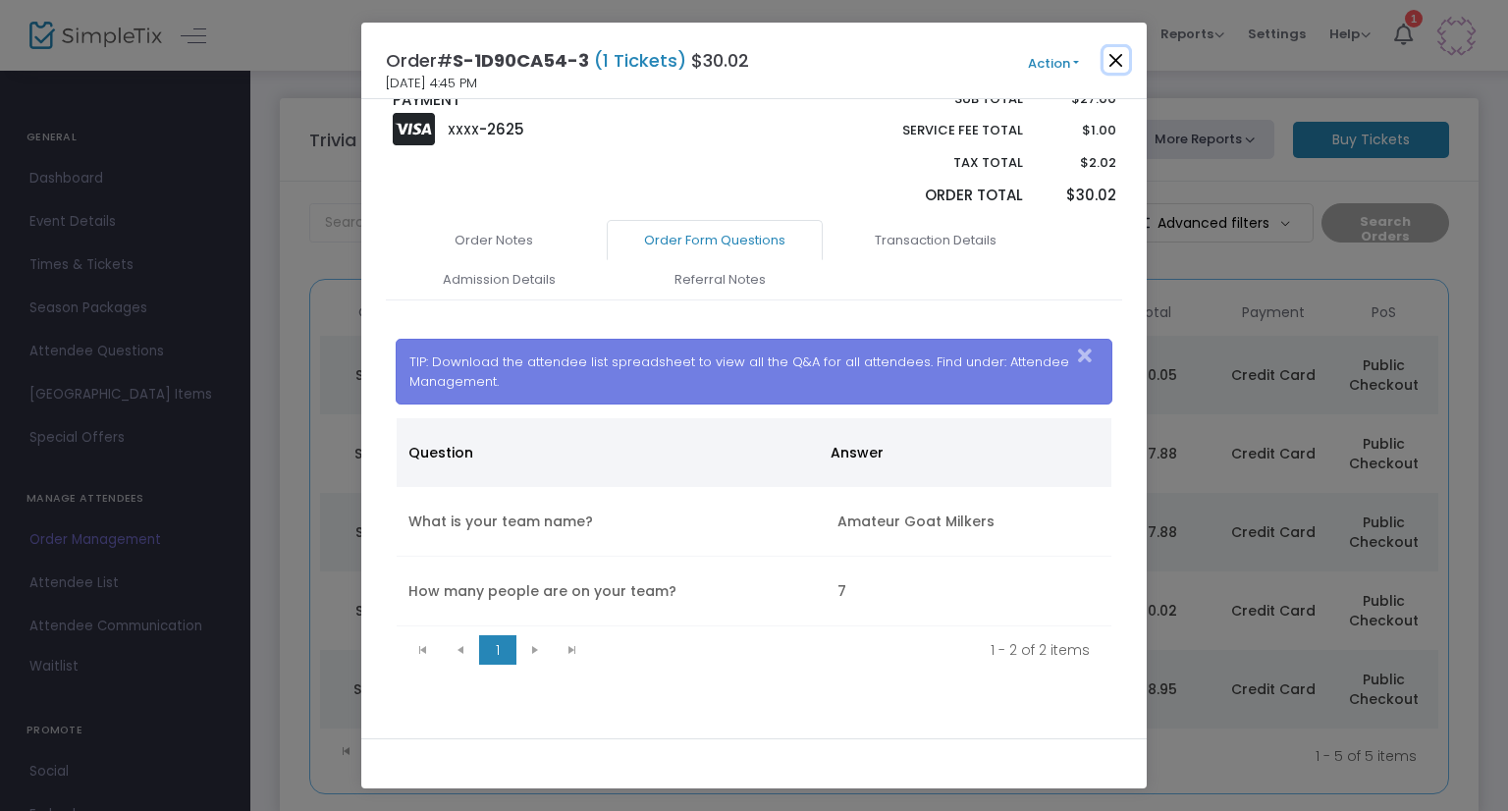
click at [1108, 60] on button "Close" at bounding box center [1116, 60] width 26 height 26
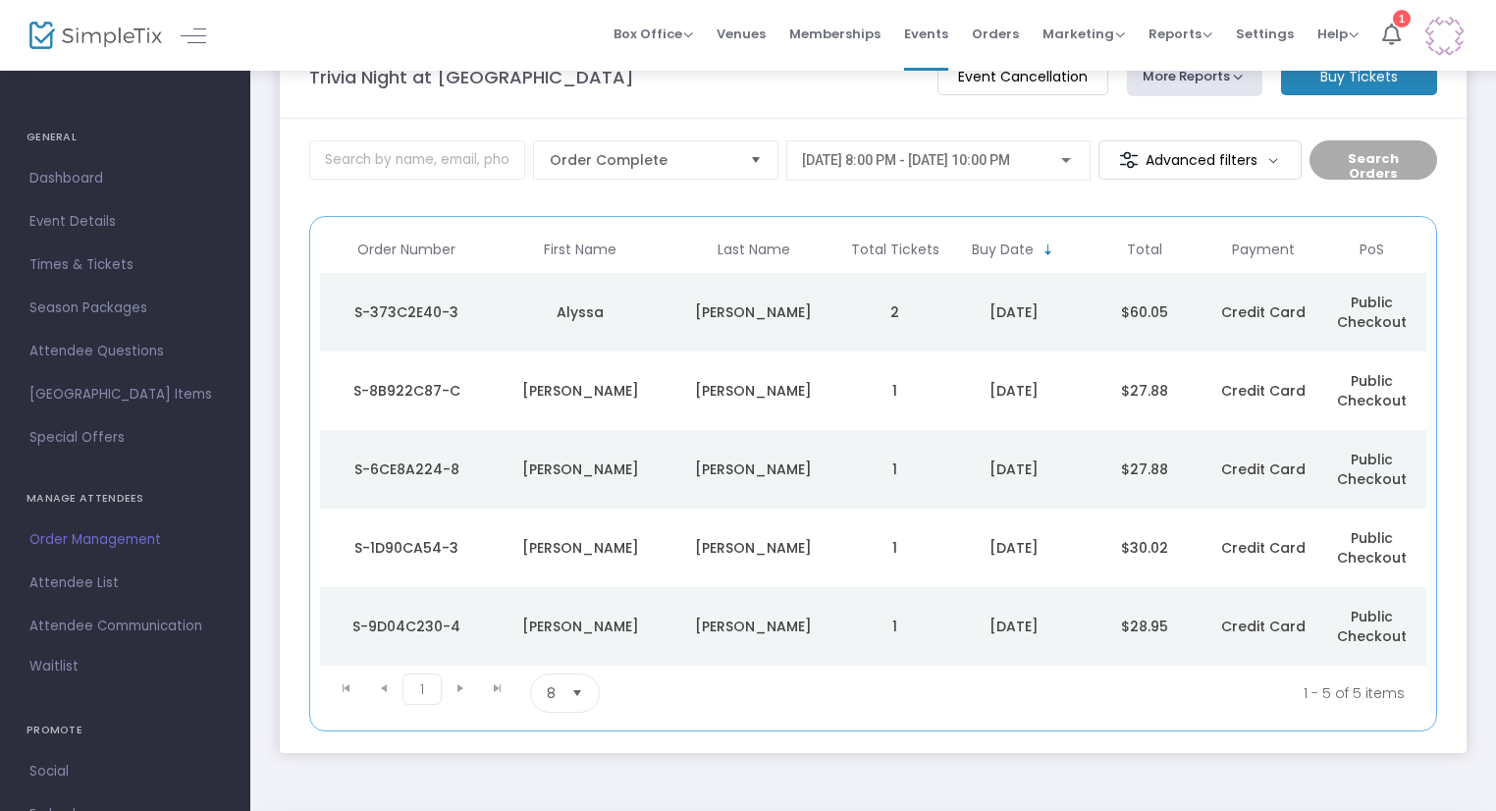
scroll to position [98, 0]
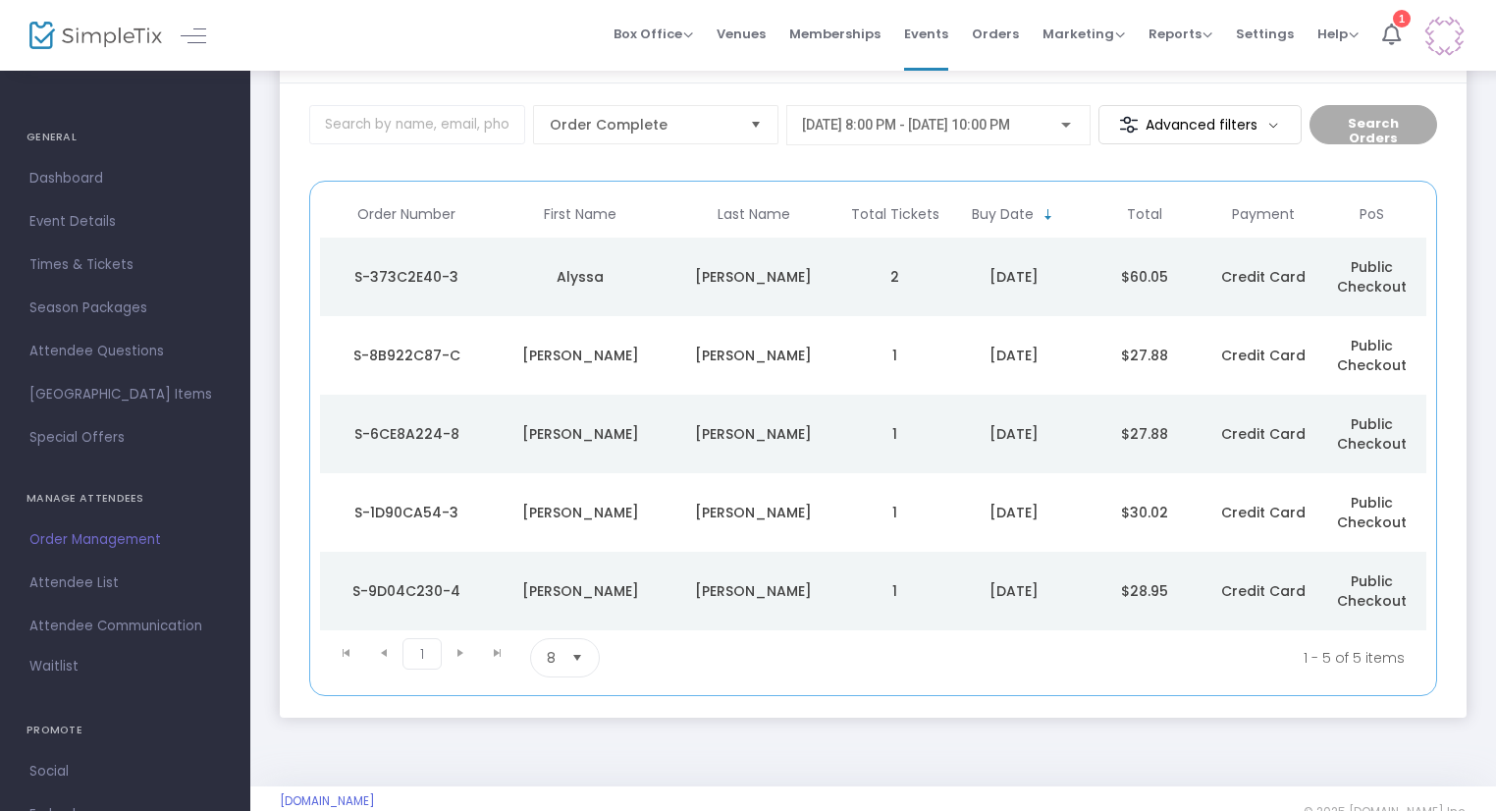
click at [794, 603] on td "Grisham" at bounding box center [755, 591] width 174 height 79
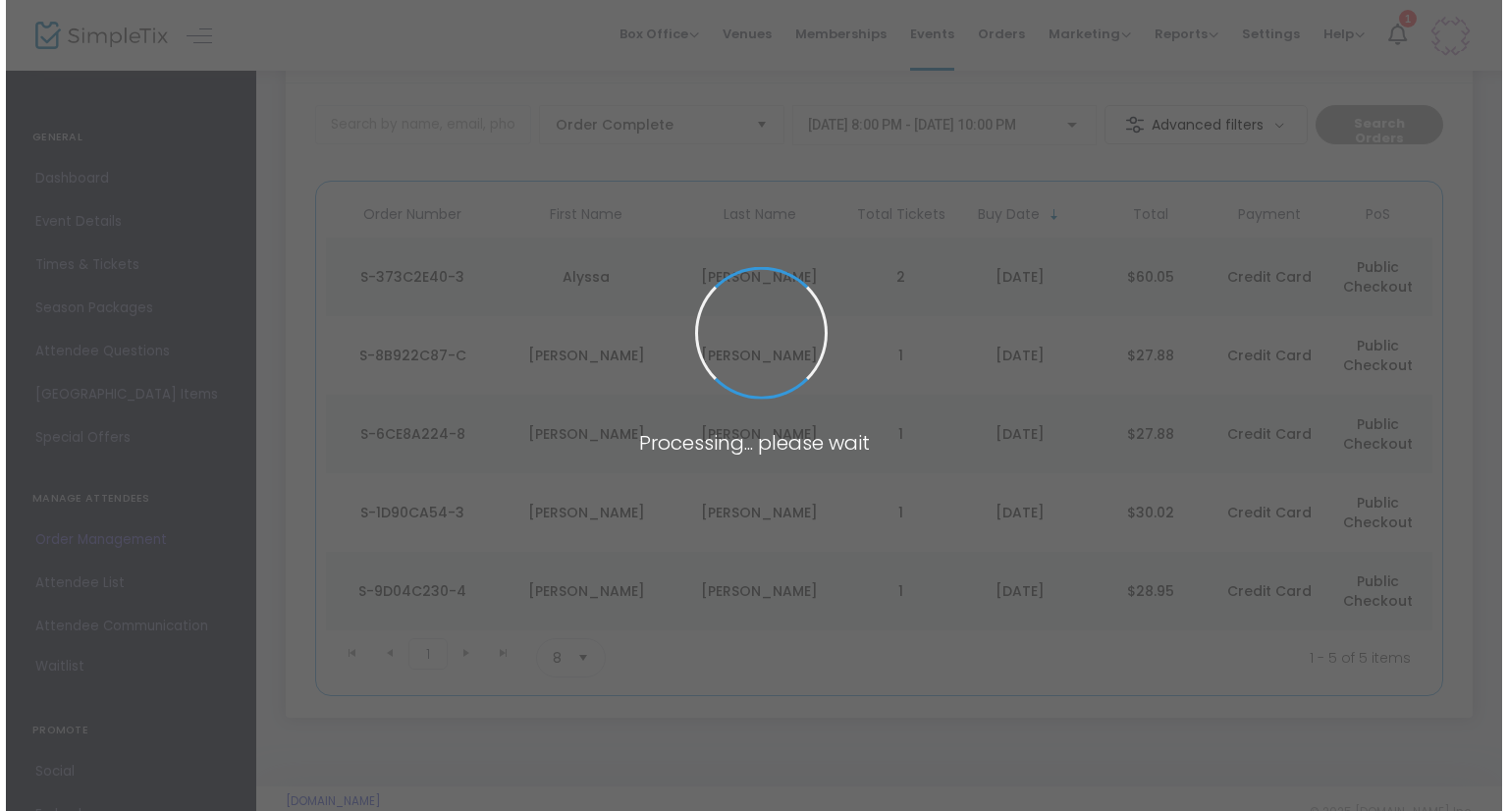
scroll to position [0, 0]
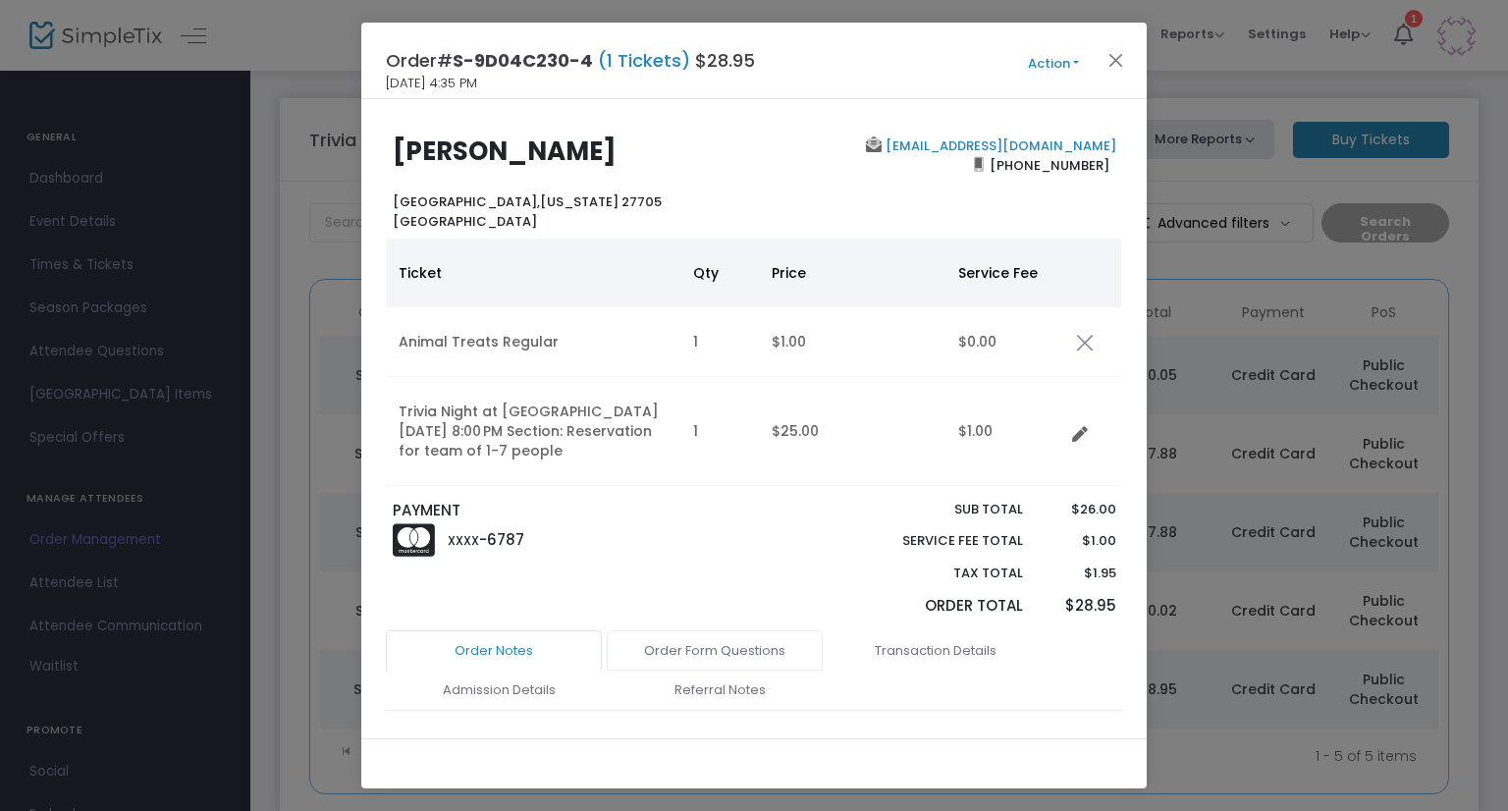
click at [711, 641] on link "Order Form Questions" at bounding box center [715, 650] width 216 height 41
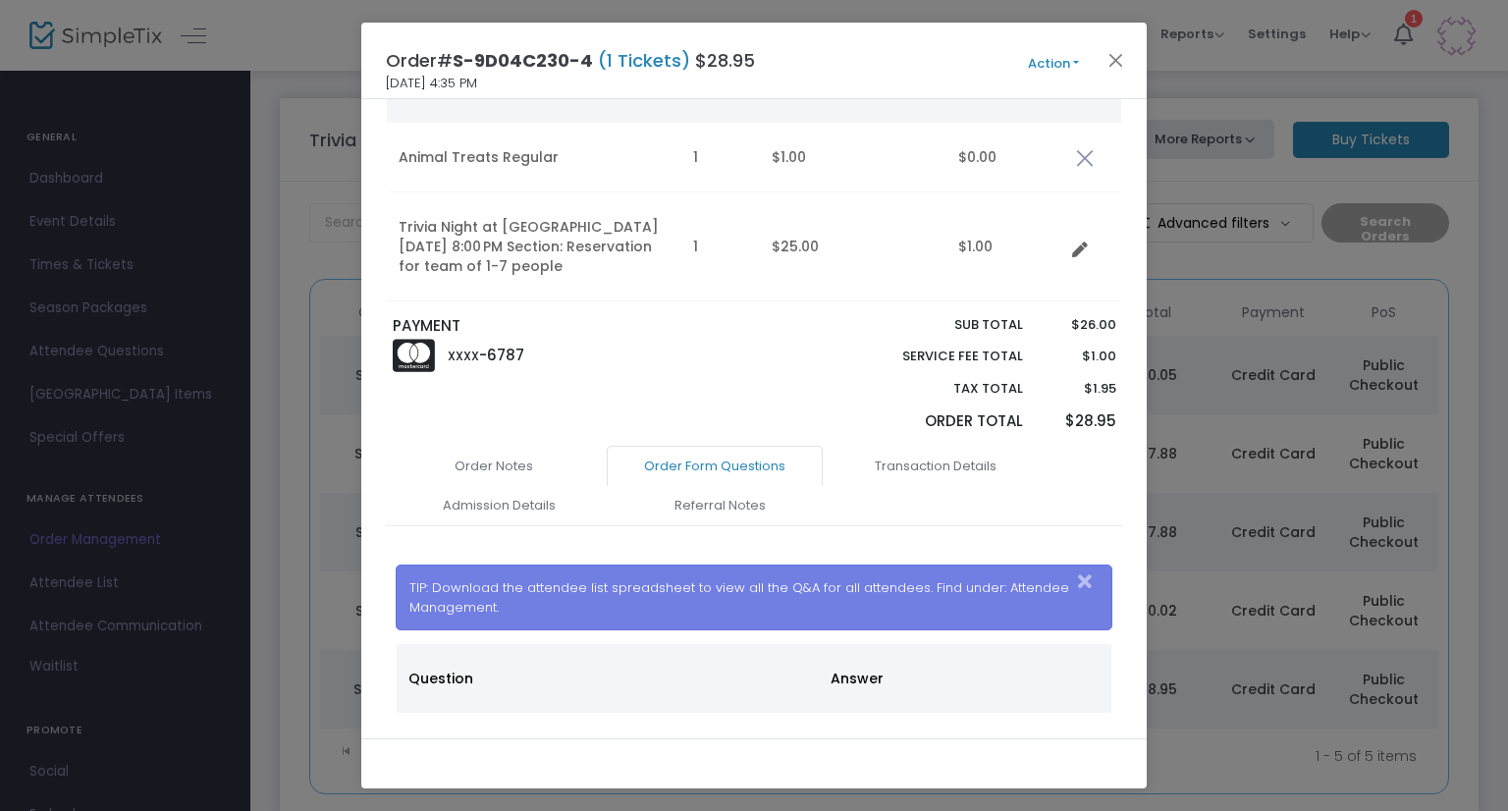
scroll to position [393, 0]
